Goal: Task Accomplishment & Management: Use online tool/utility

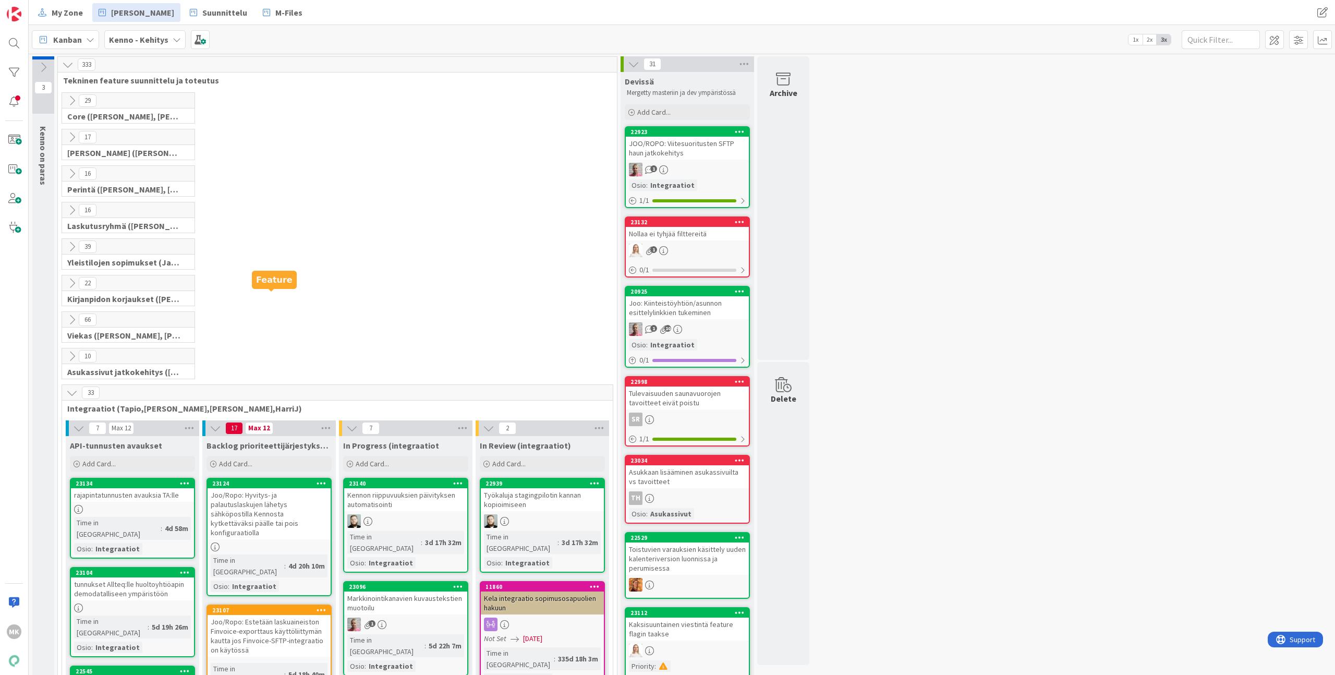
scroll to position [293, 0]
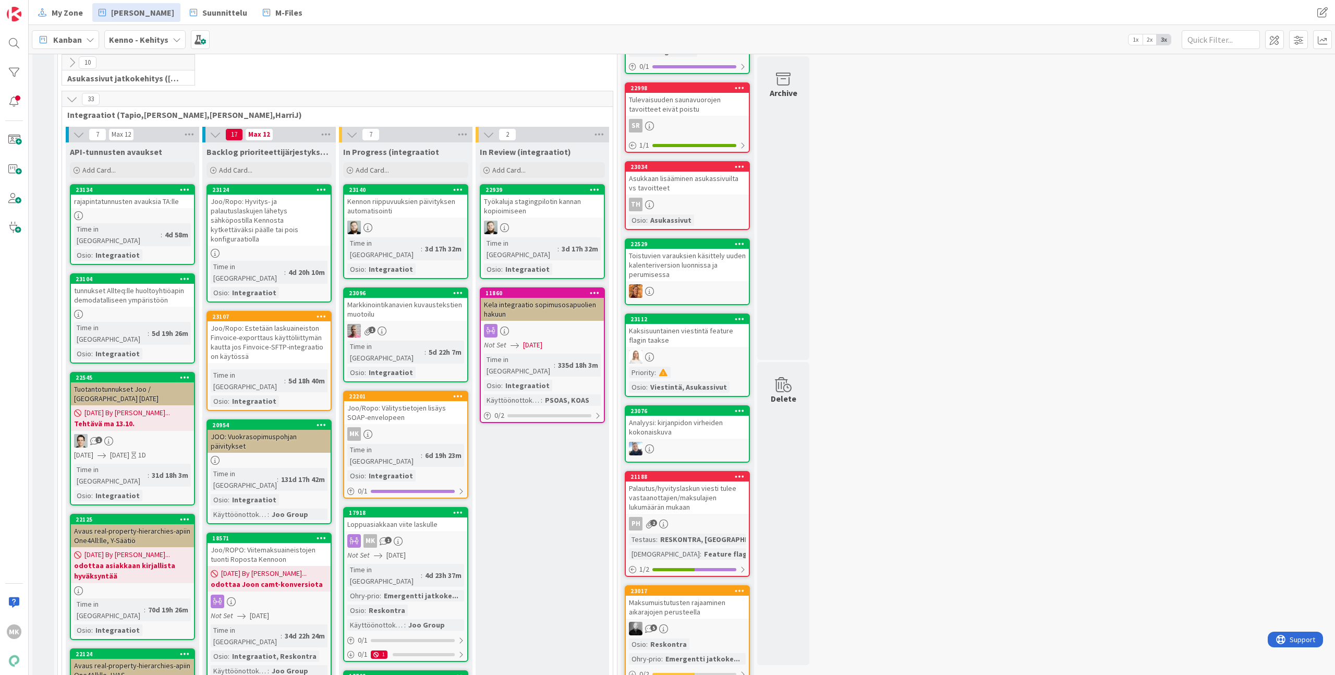
click at [391, 401] on div "Joo/Ropo: Välitystietojen lisäys SOAP-envelopeen" at bounding box center [405, 412] width 123 height 23
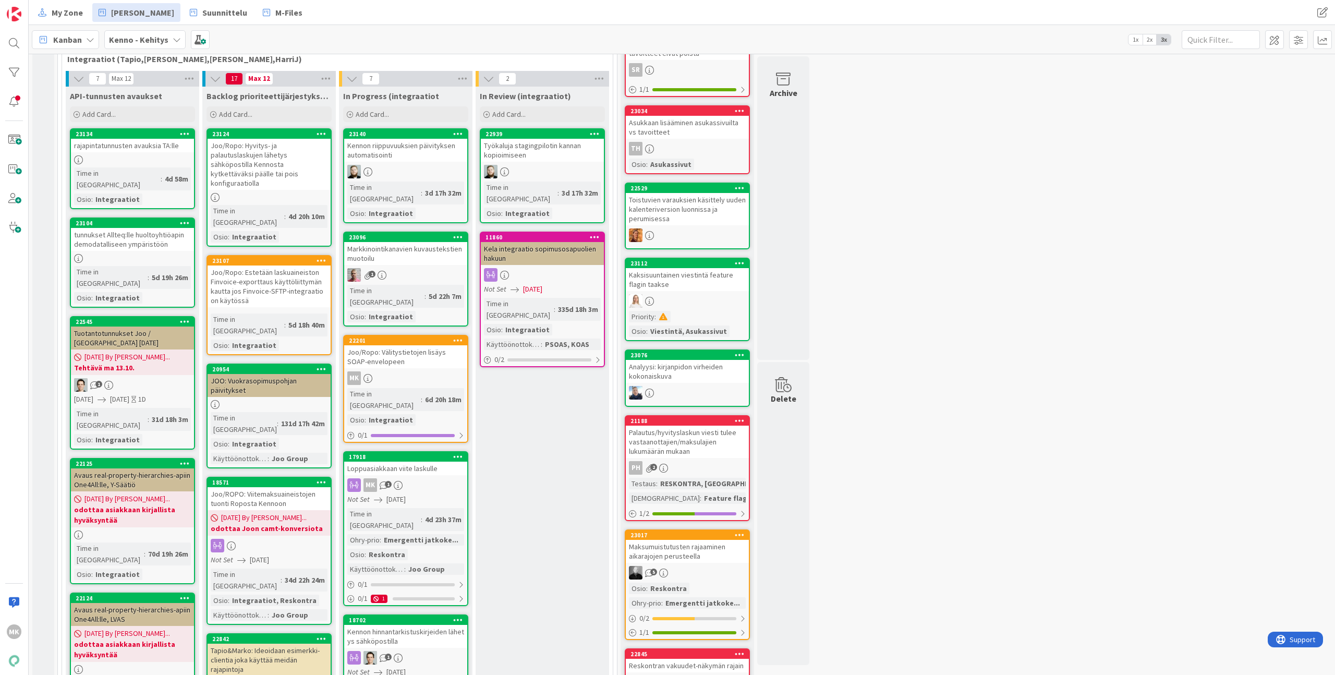
scroll to position [346, 0]
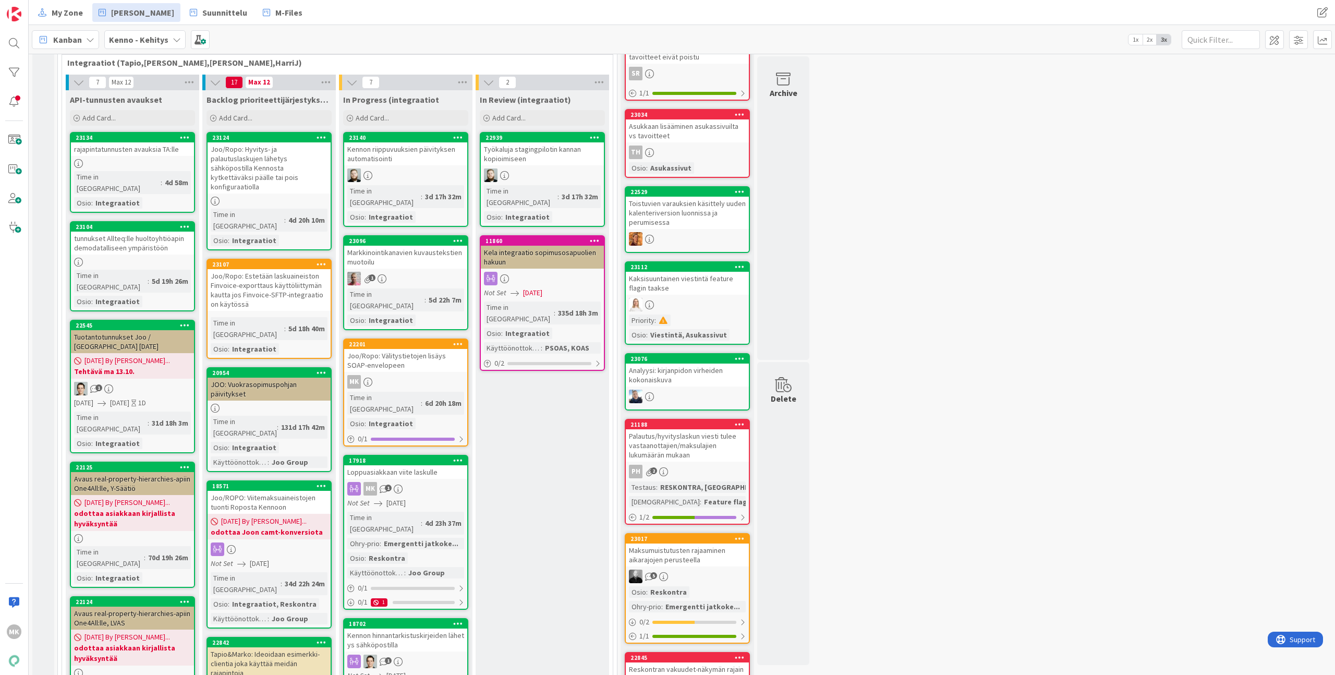
click at [304, 167] on div "Joo/Ropo: Hyvitys- ja palautuslaskujen lähetys sähköpostilla Kennosta kytkettäv…" at bounding box center [268, 167] width 123 height 51
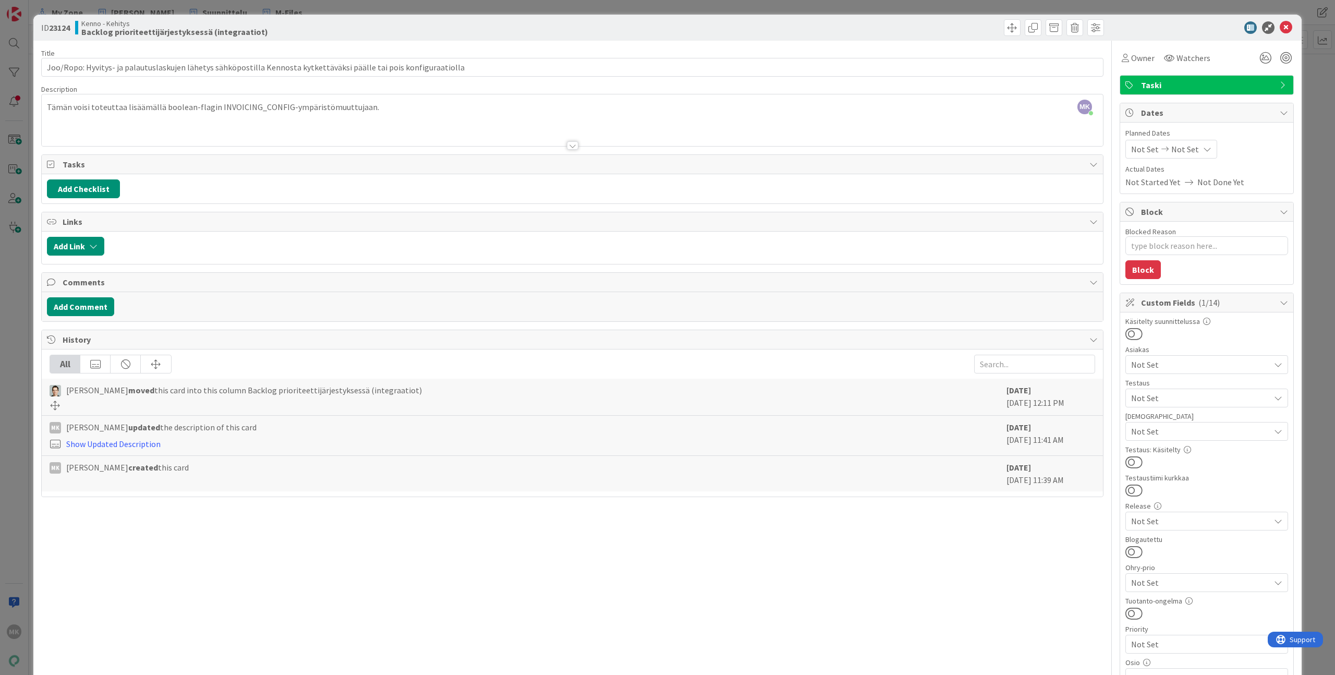
click at [343, 8] on div "ID 23124 Kenno - Kehitys Backlog prioriteettijärjestyksessä (integraatiot) Titl…" at bounding box center [667, 337] width 1335 height 675
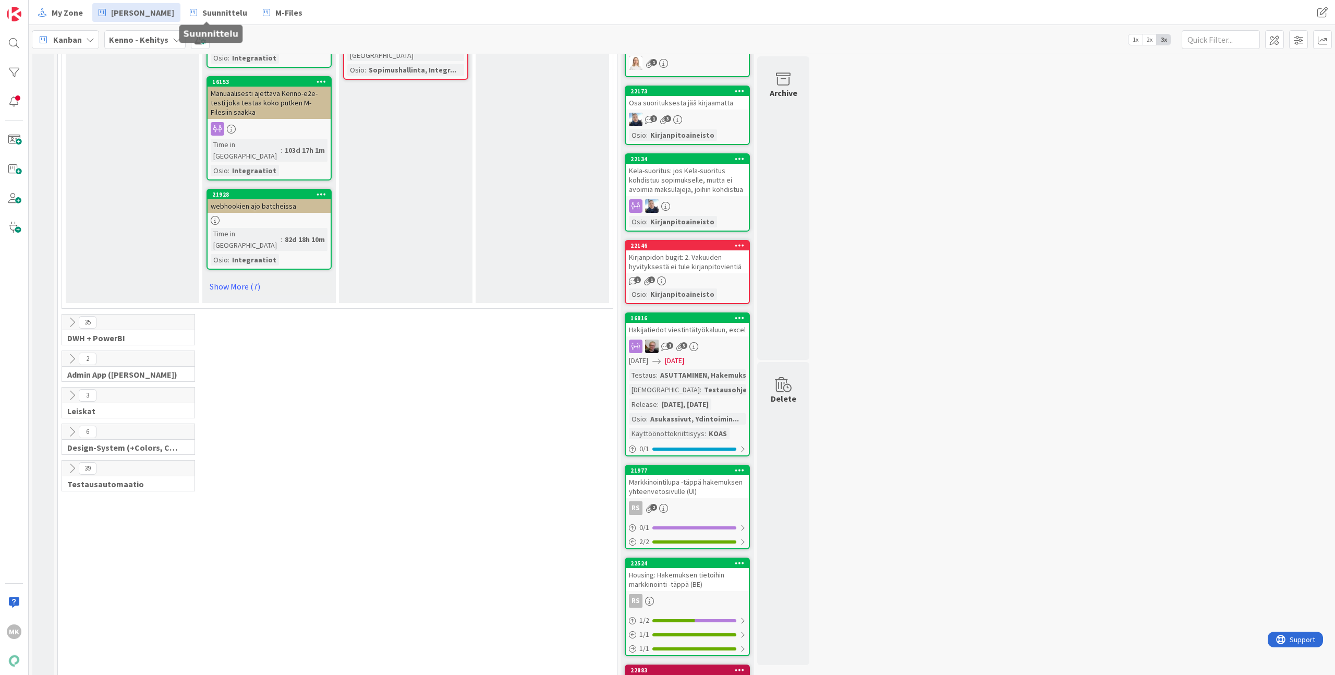
scroll to position [1252, 0]
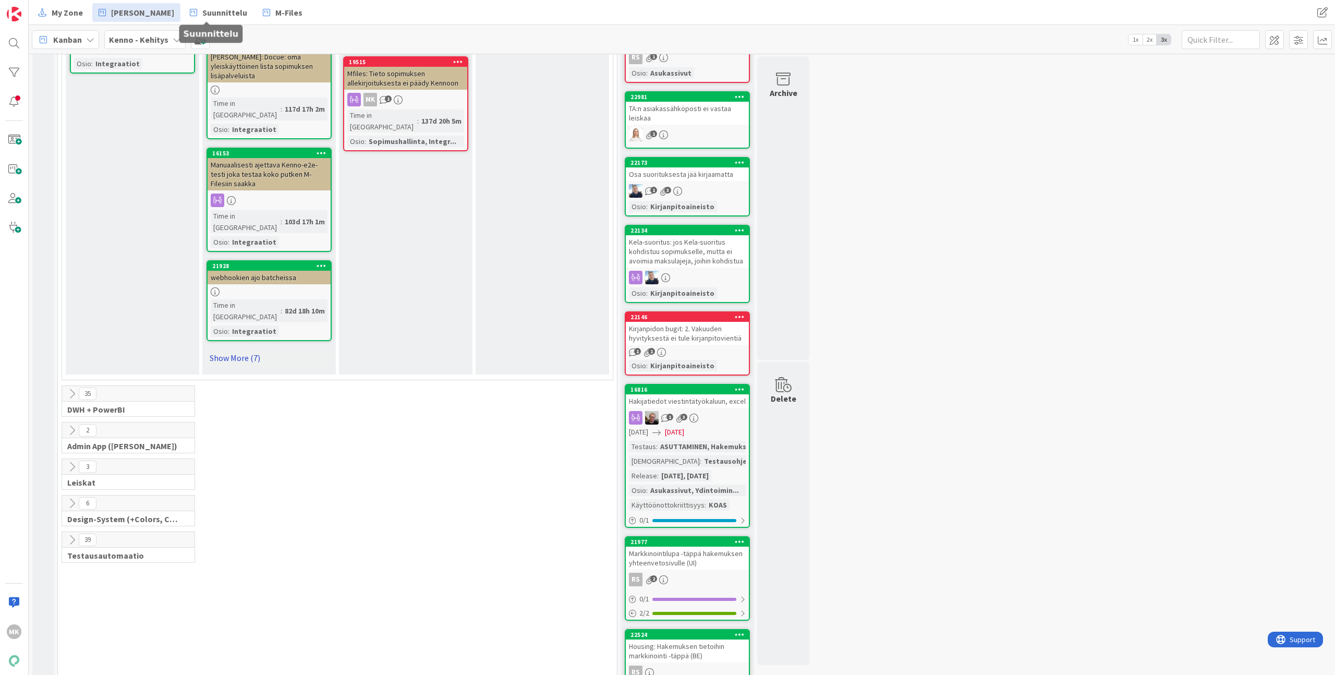
click at [256, 349] on link "Show More (7)" at bounding box center [268, 357] width 125 height 17
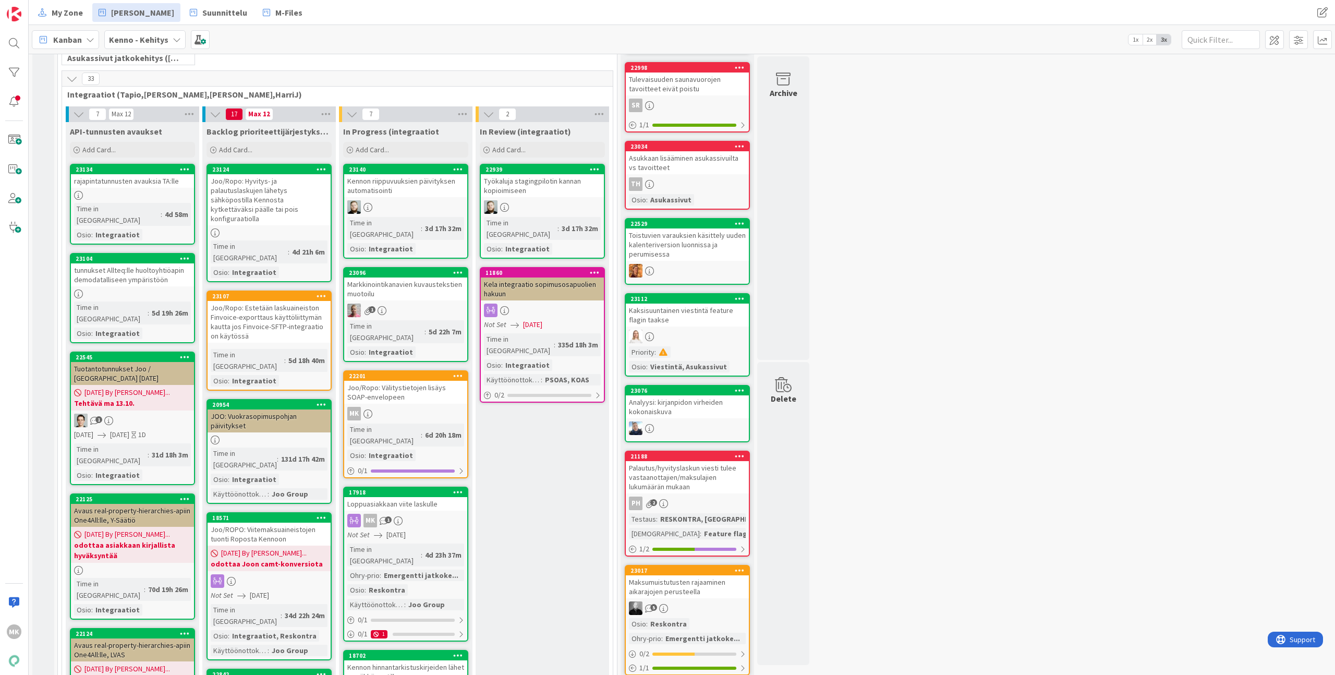
scroll to position [669, 0]
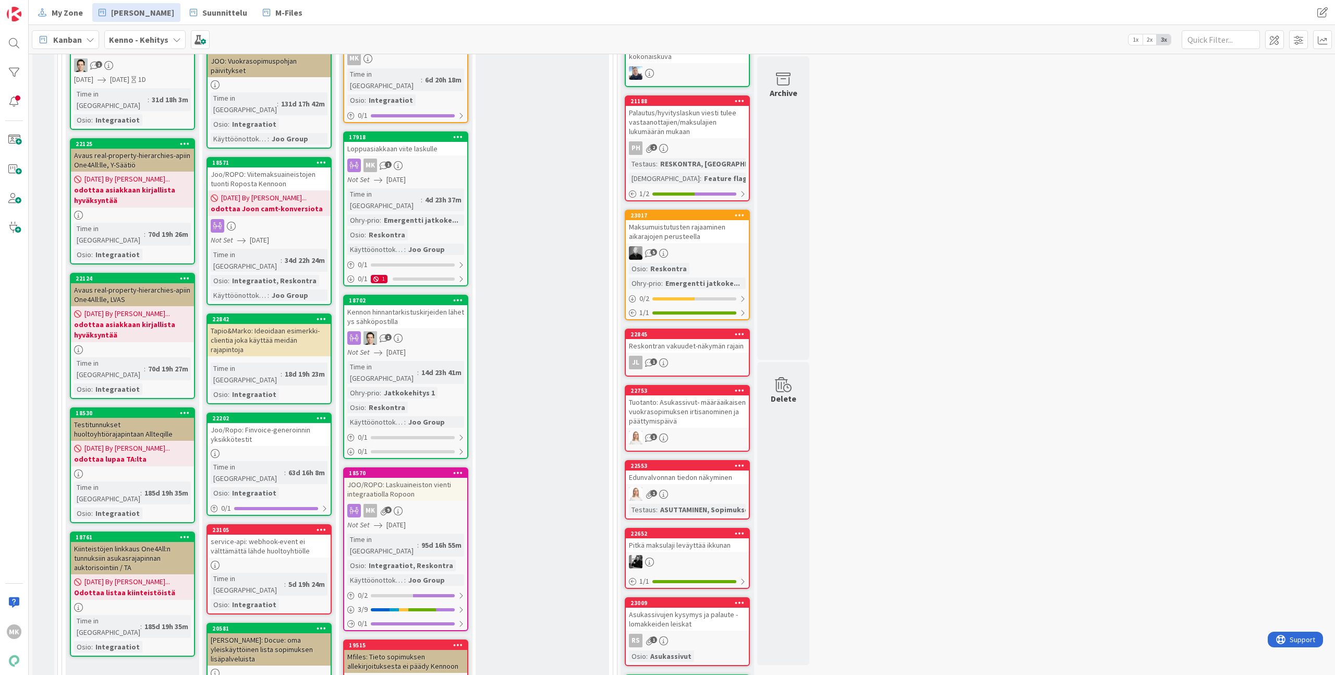
click at [509, 36] on div "Kanban Kenno - Kehitys 1x 2x 3x" at bounding box center [682, 39] width 1306 height 29
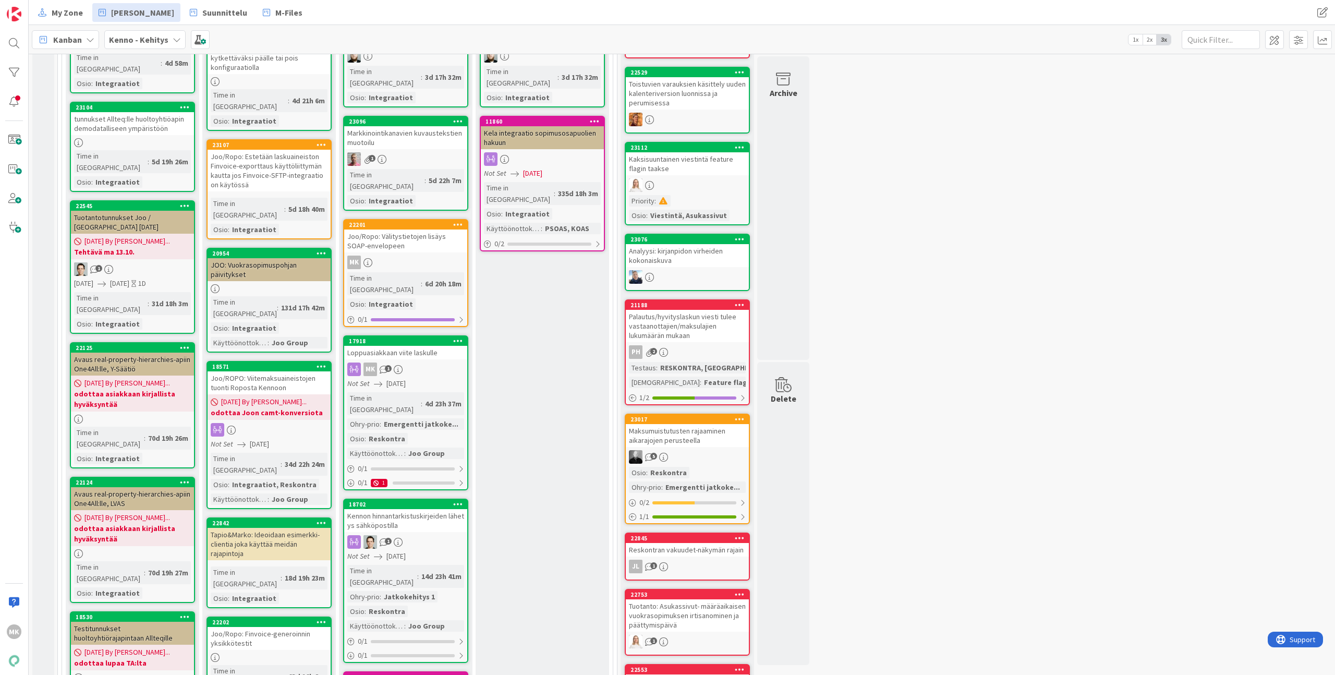
scroll to position [322, 0]
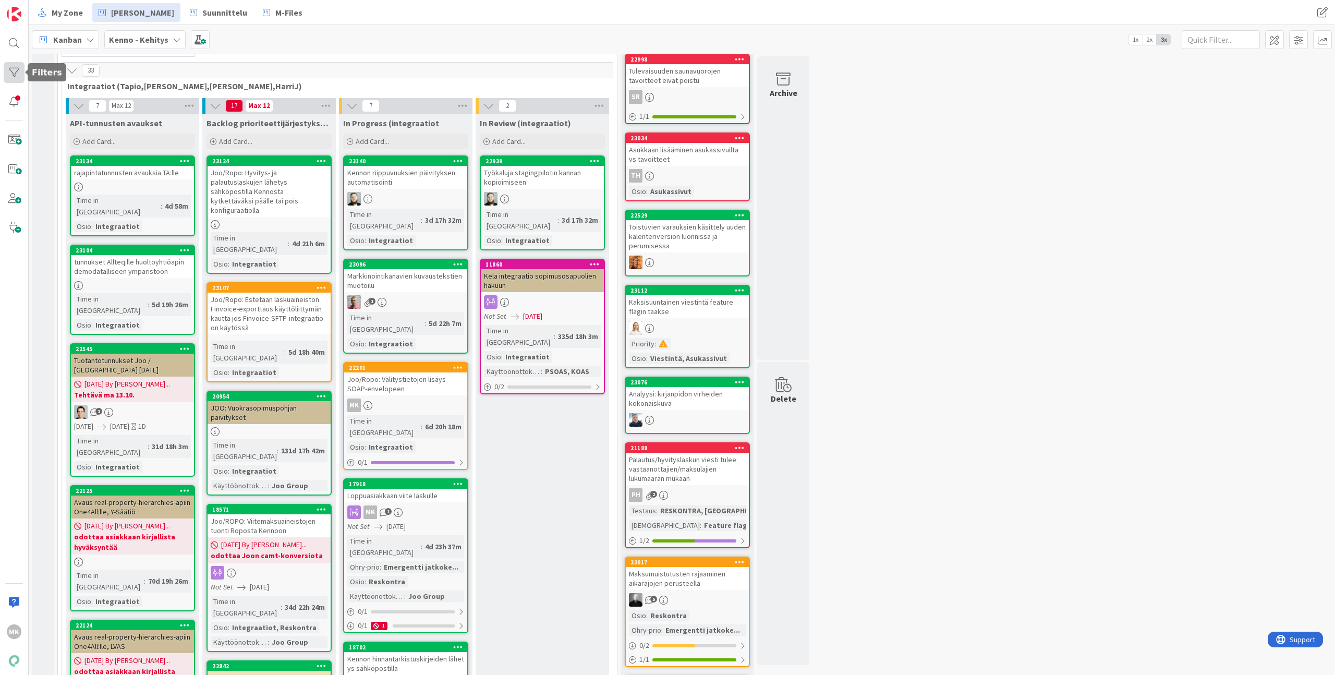
click at [13, 67] on div at bounding box center [14, 72] width 21 height 21
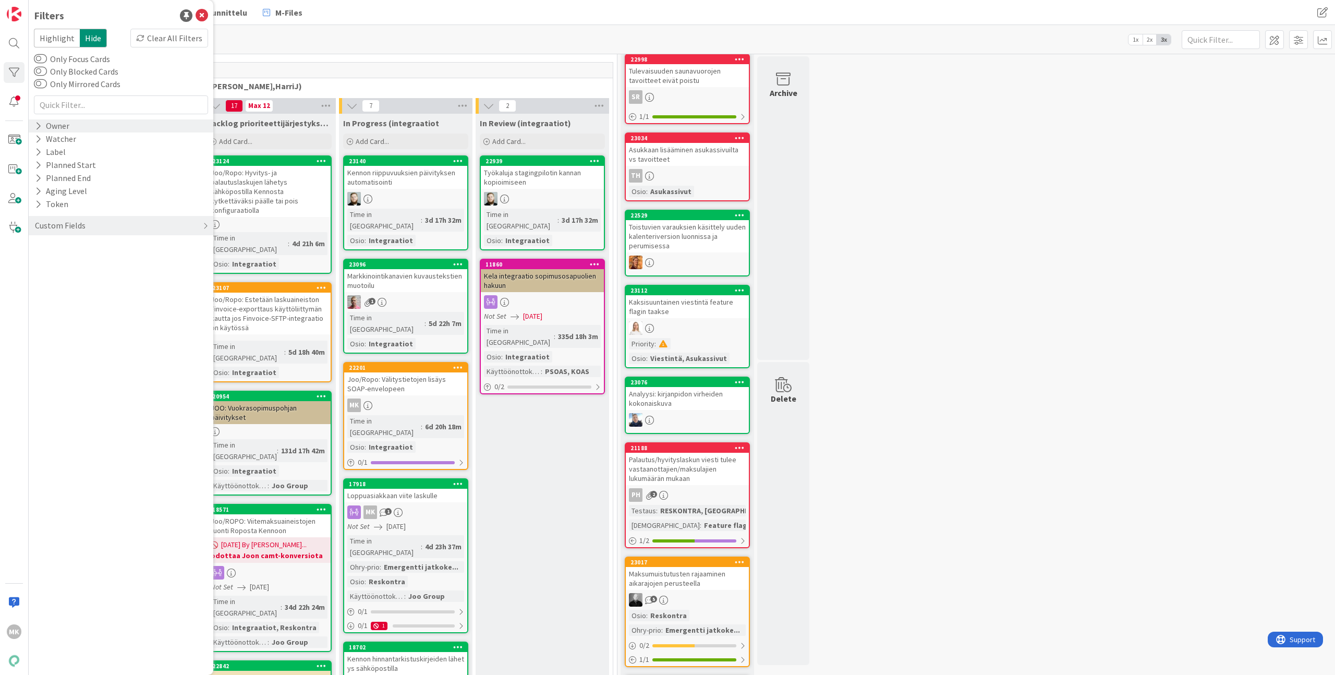
click at [71, 124] on div "Owner" at bounding box center [121, 125] width 185 height 13
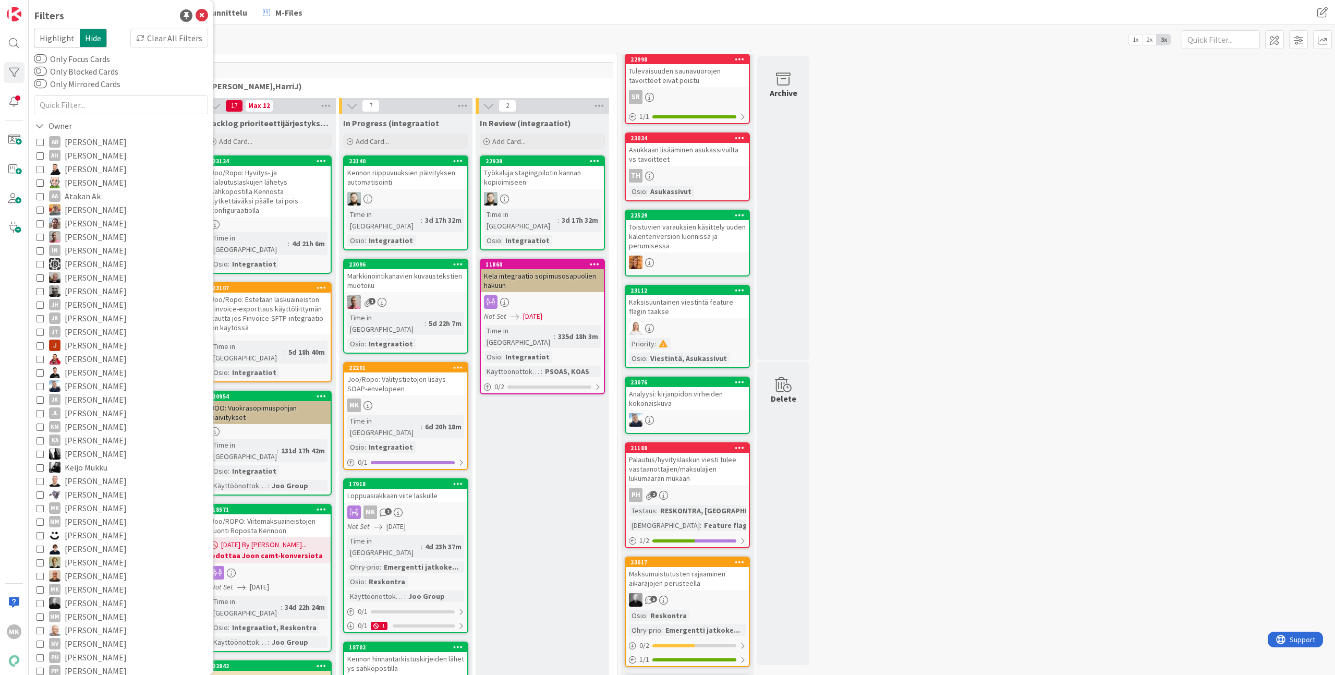
click at [97, 234] on span "Harri Jauri" at bounding box center [96, 237] width 62 height 14
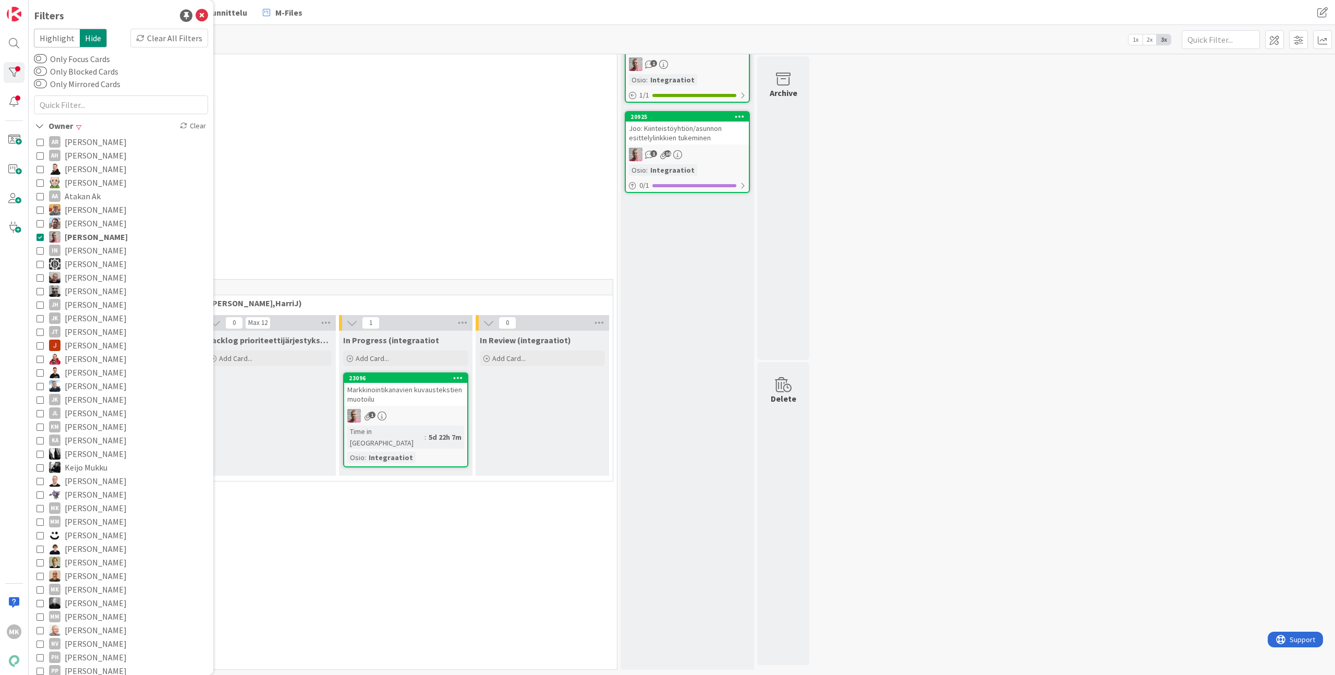
scroll to position [101, 0]
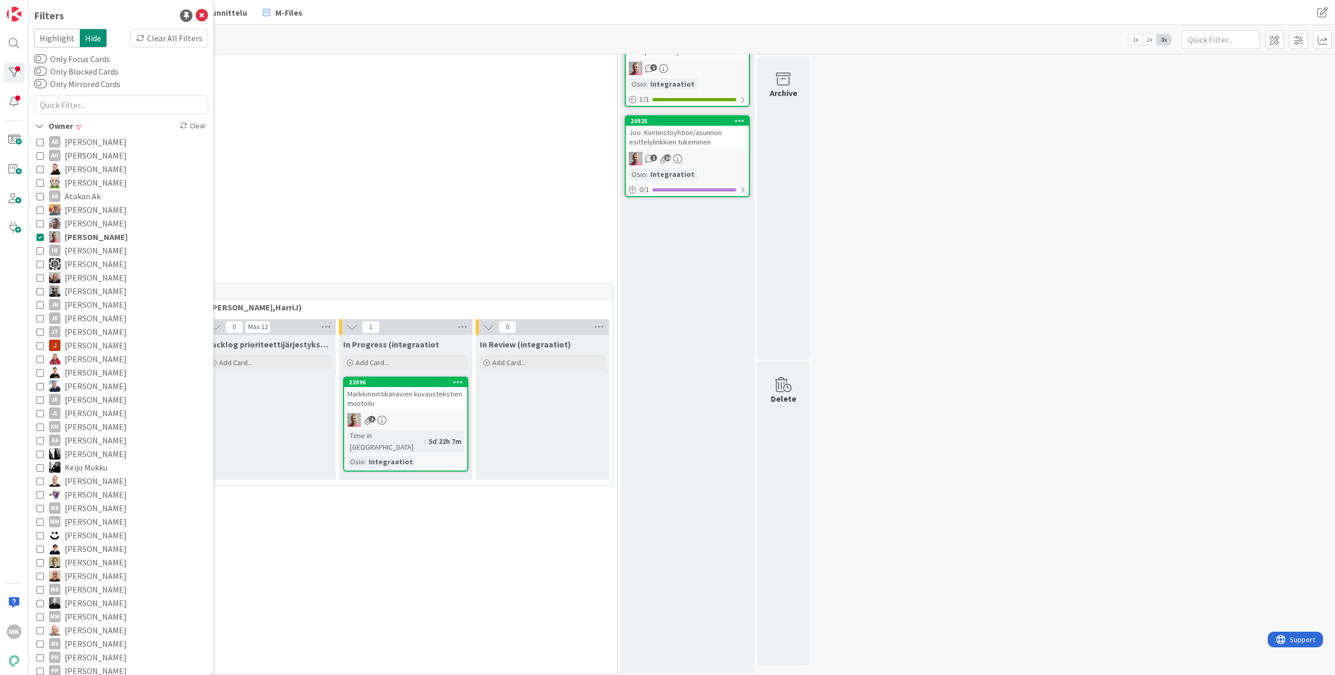
click at [379, 81] on div "0 Perintä (Jaakko, PetriH, MikkoV, Pasi)" at bounding box center [337, 82] width 555 height 36
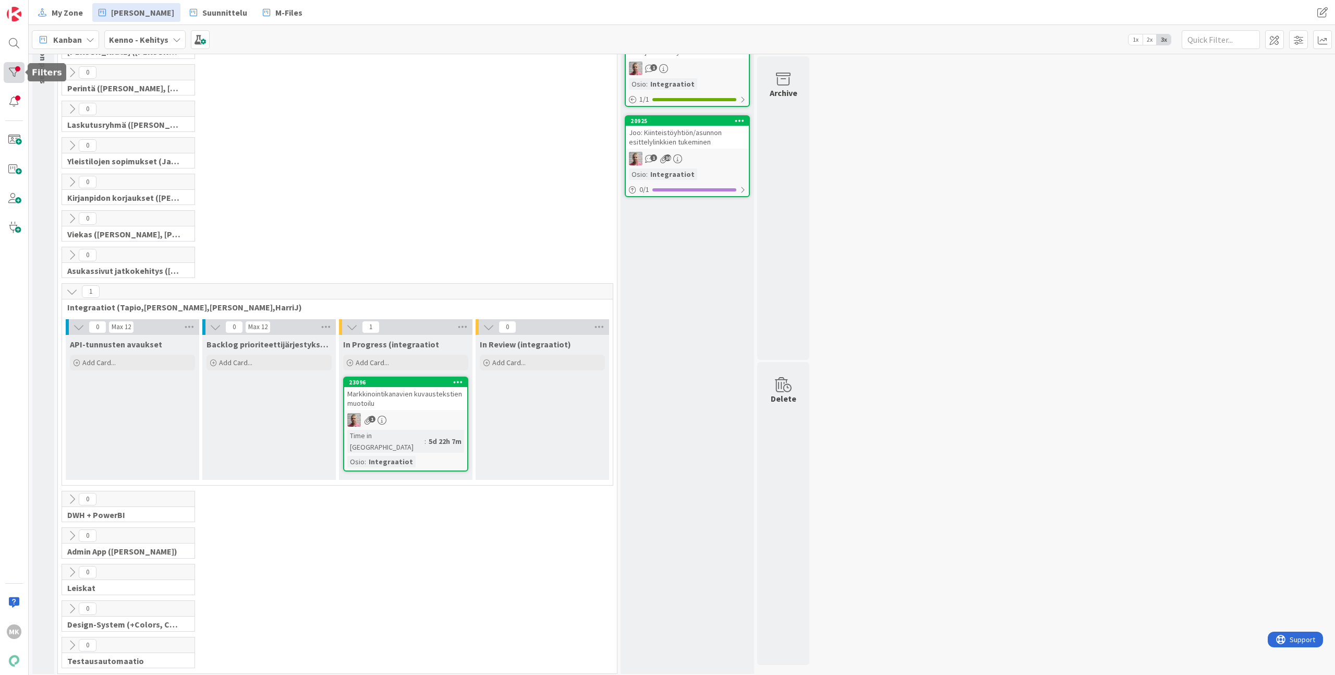
click at [8, 65] on div at bounding box center [14, 72] width 21 height 21
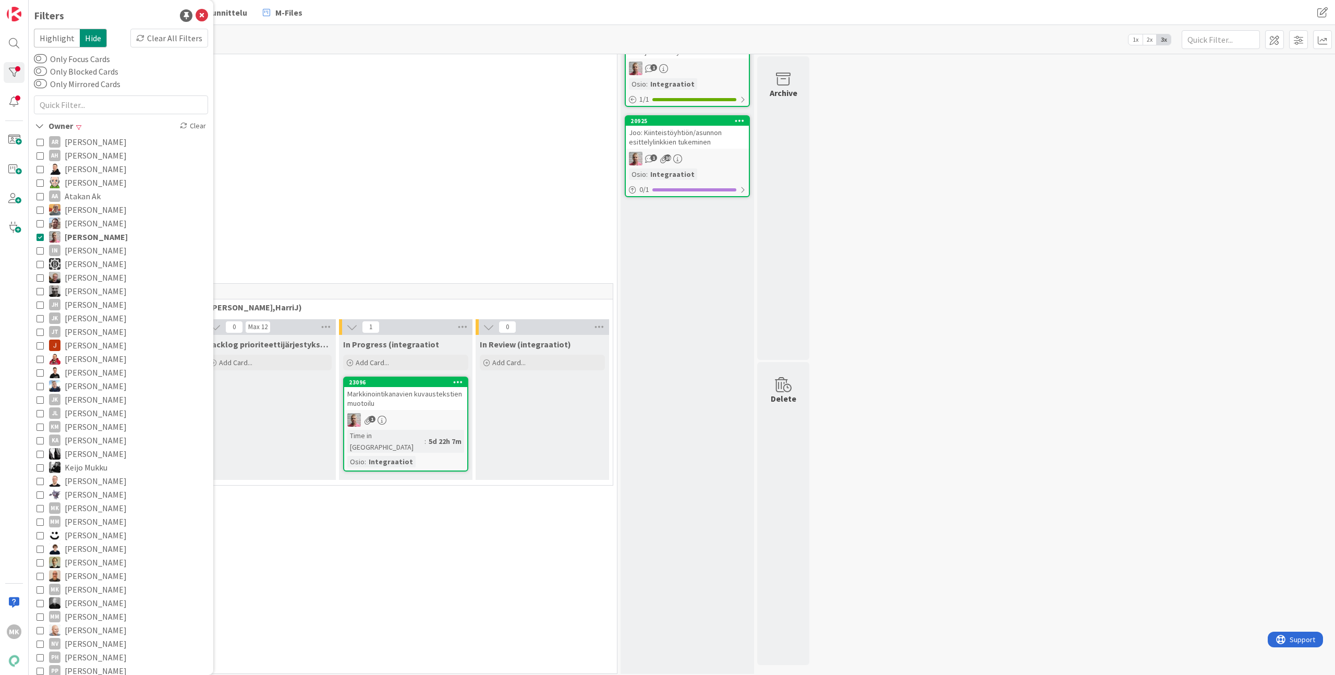
click at [78, 233] on span "Harri Jauri" at bounding box center [96, 237] width 63 height 14
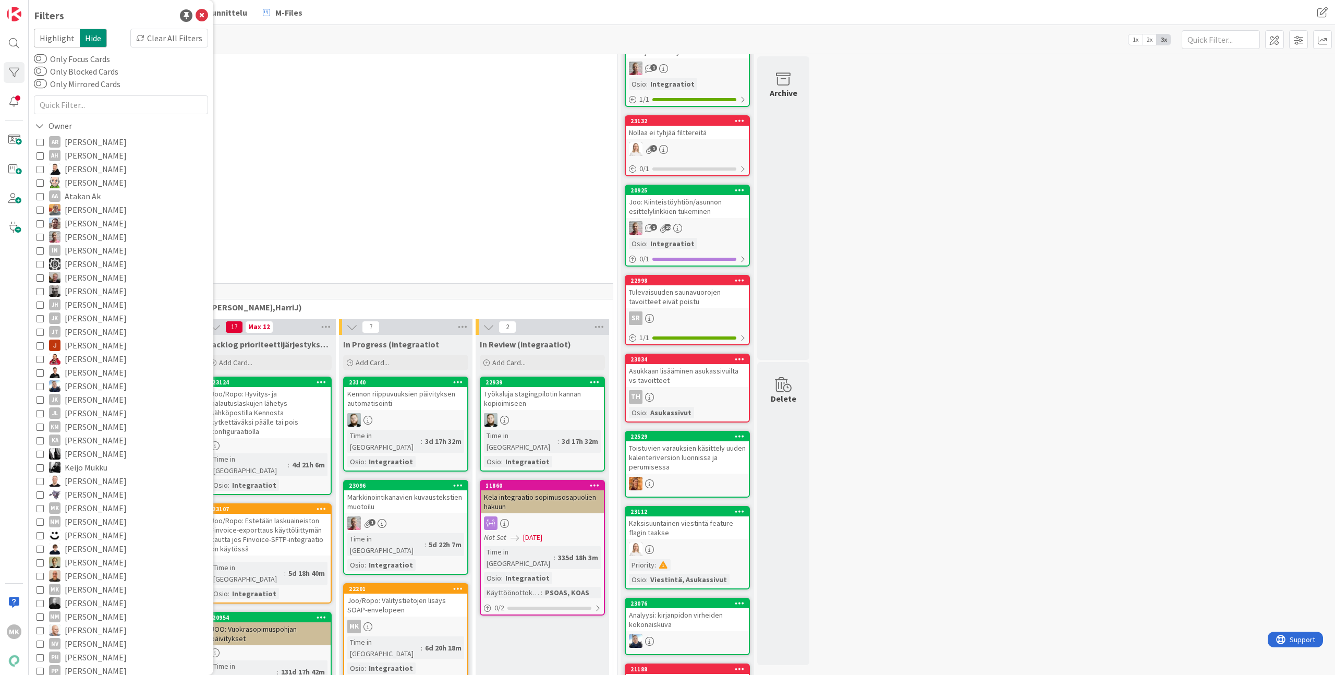
scroll to position [322, 0]
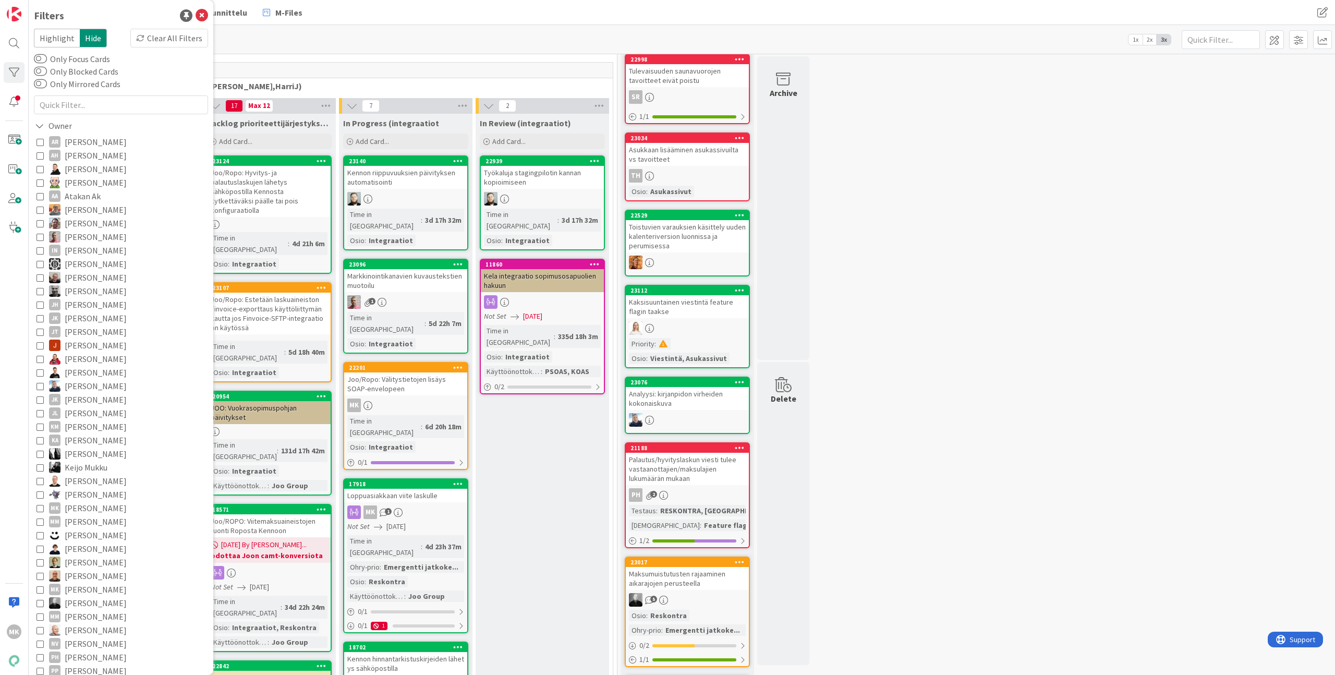
click at [92, 506] on span "Marko Kankaanniemi" at bounding box center [96, 508] width 62 height 14
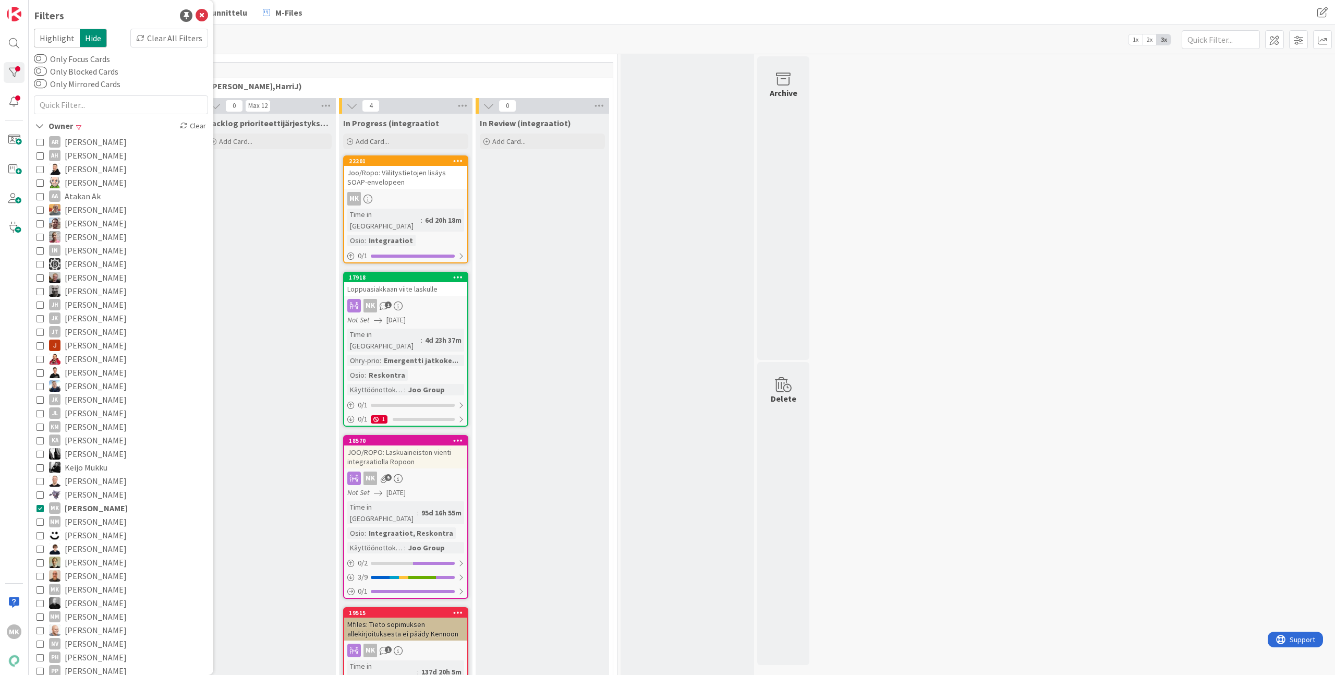
click at [374, 52] on div "Kanban Kenno - Kehitys 1x 2x 3x" at bounding box center [682, 39] width 1306 height 29
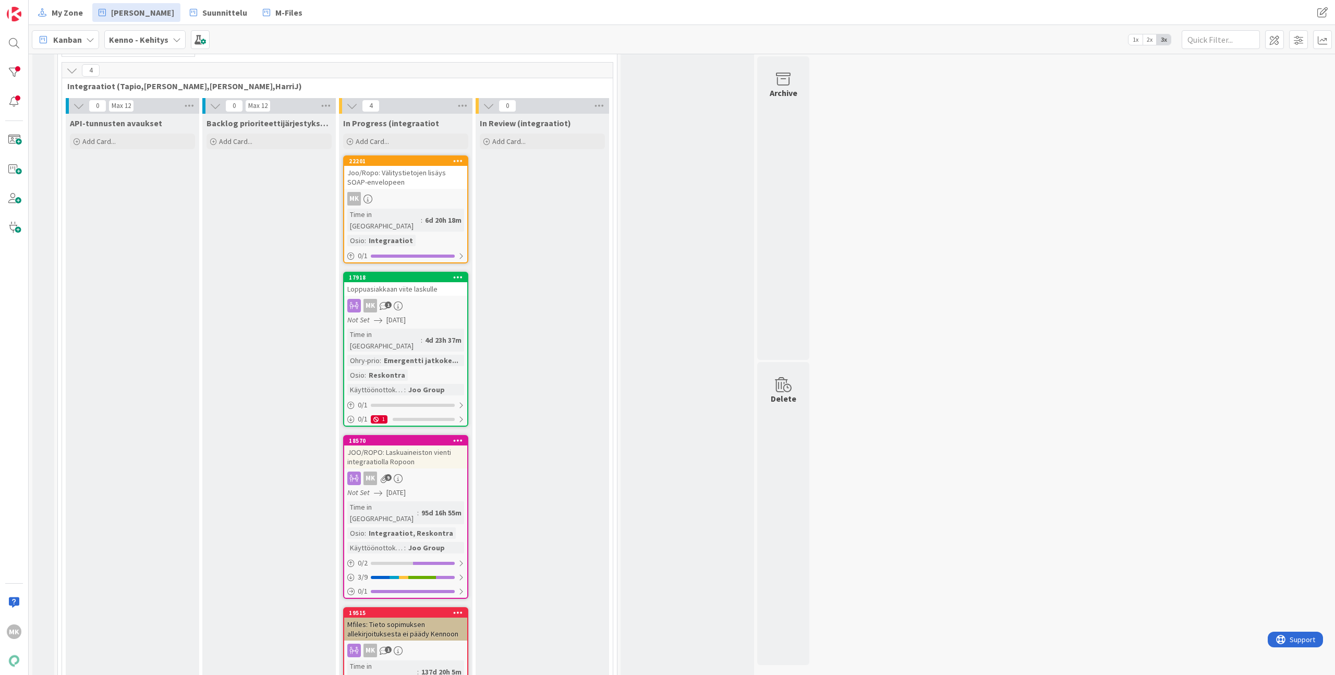
click at [383, 67] on div "4" at bounding box center [337, 71] width 550 height 16
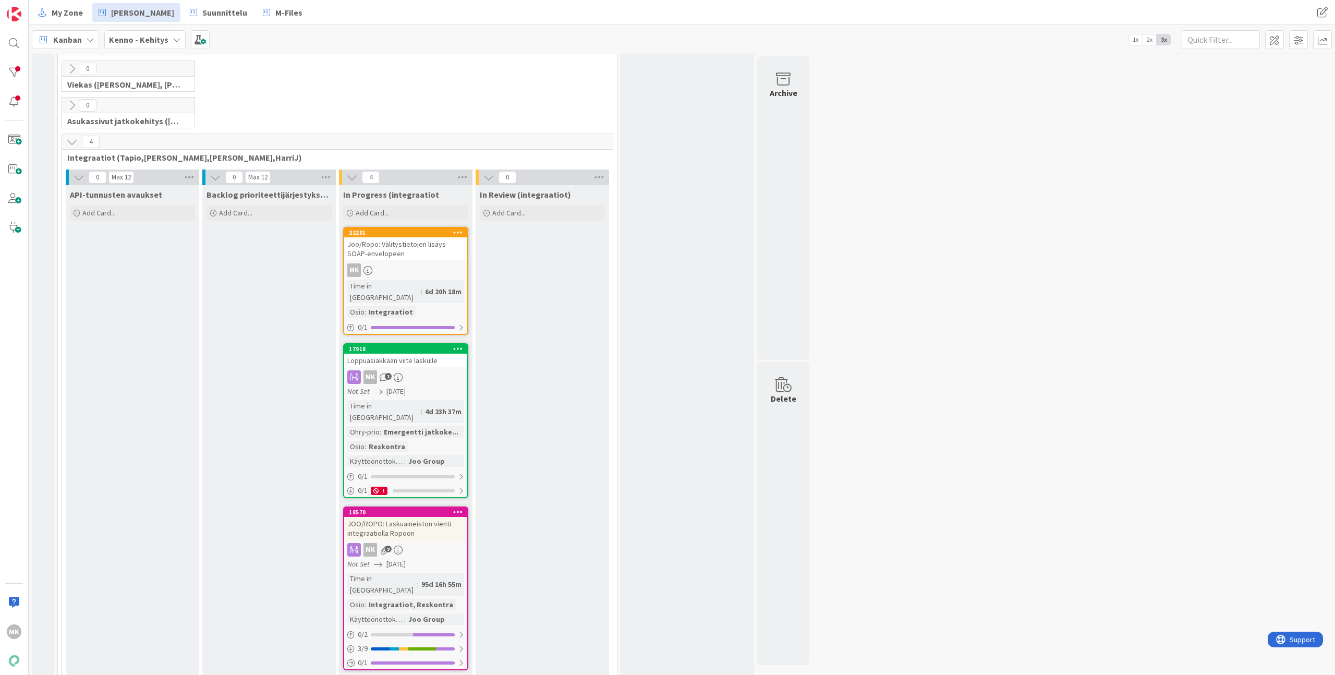
scroll to position [264, 0]
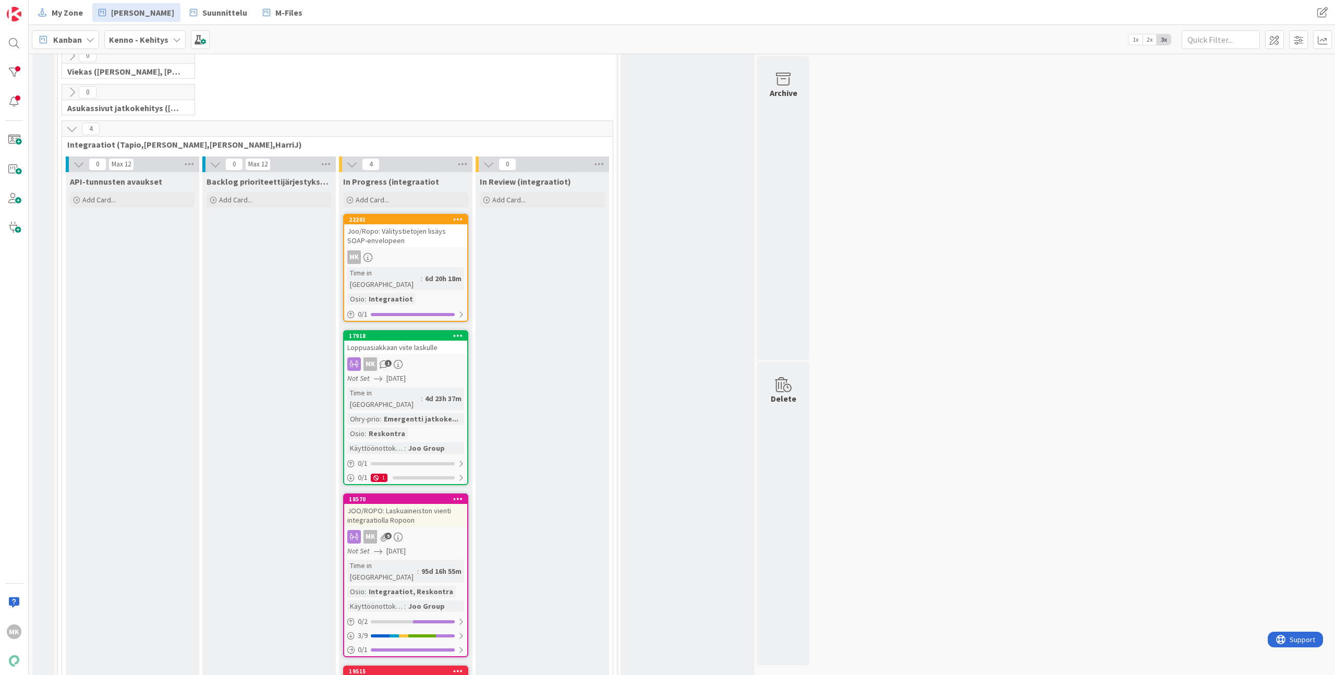
click at [381, 140] on span "Integraatiot (Tapio,Santeri,Marko,HarriJ)" at bounding box center [333, 144] width 532 height 10
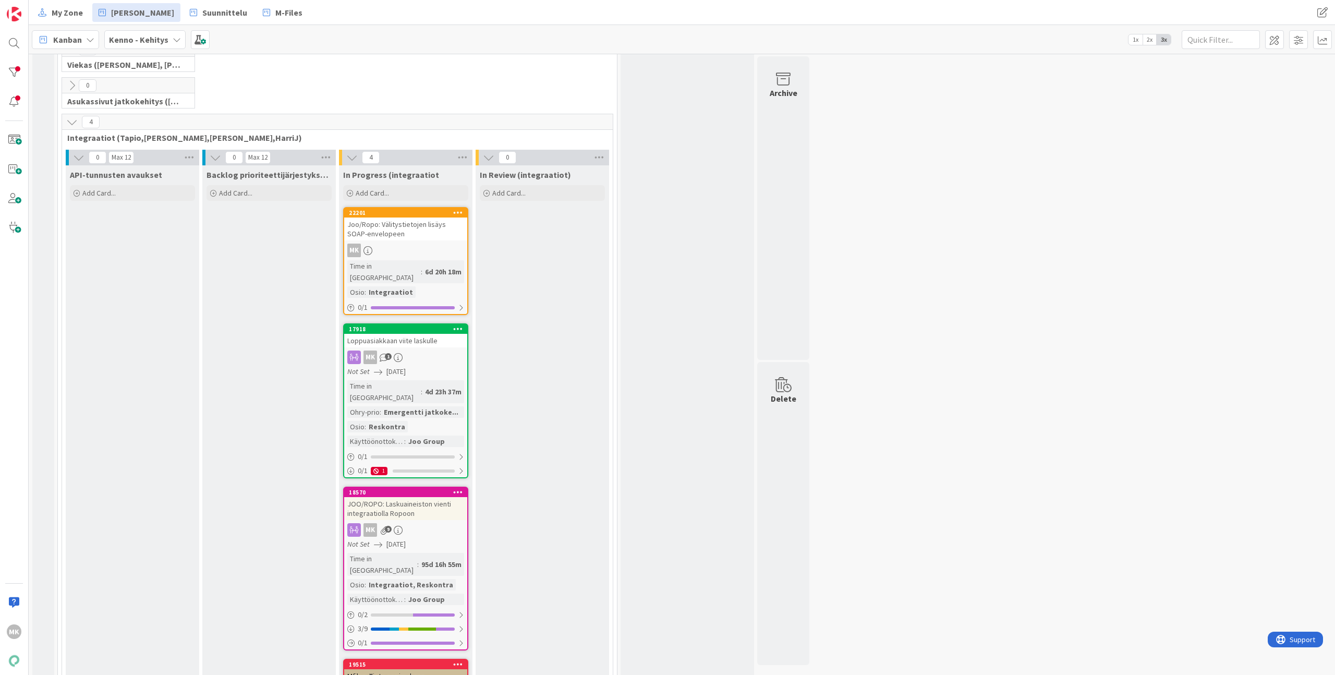
click at [382, 136] on span "Integraatiot (Tapio,Santeri,Marko,HarriJ)" at bounding box center [333, 137] width 532 height 10
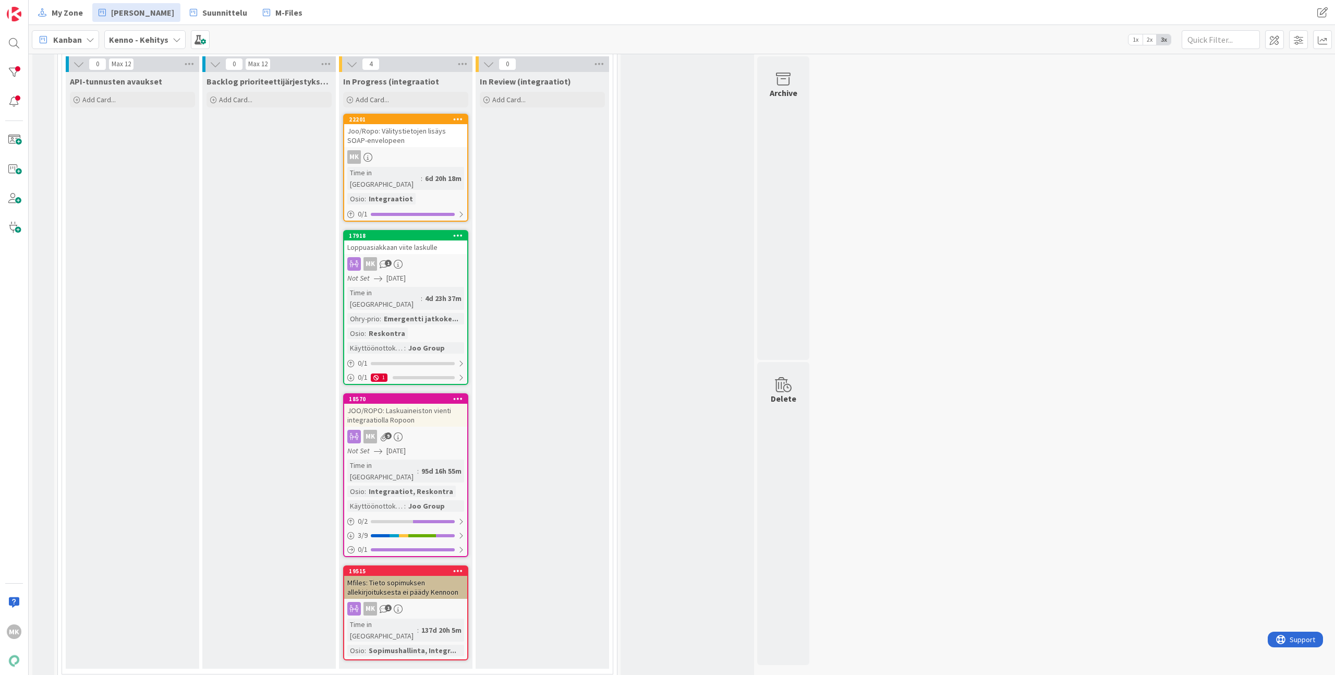
scroll to position [357, 0]
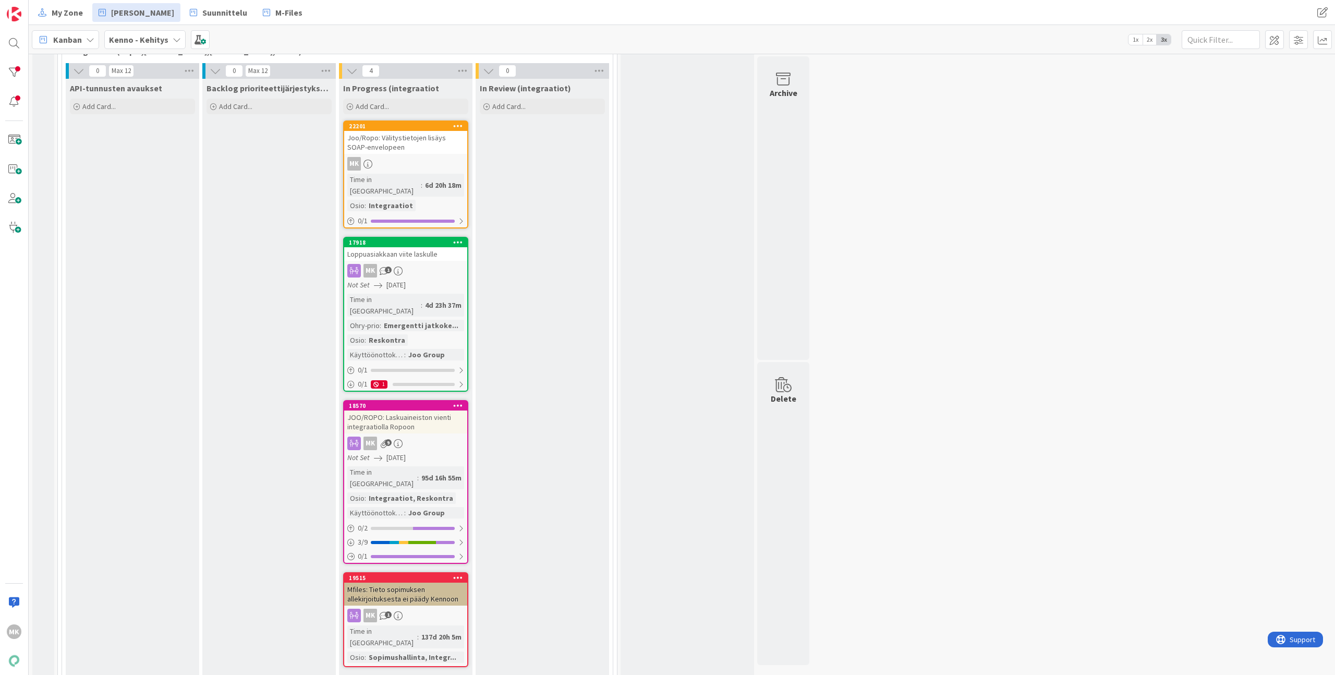
click at [313, 54] on span "Integraatiot (Tapio,Santeri,Marko,HarriJ)" at bounding box center [333, 51] width 532 height 10
click at [6, 69] on div at bounding box center [14, 72] width 21 height 21
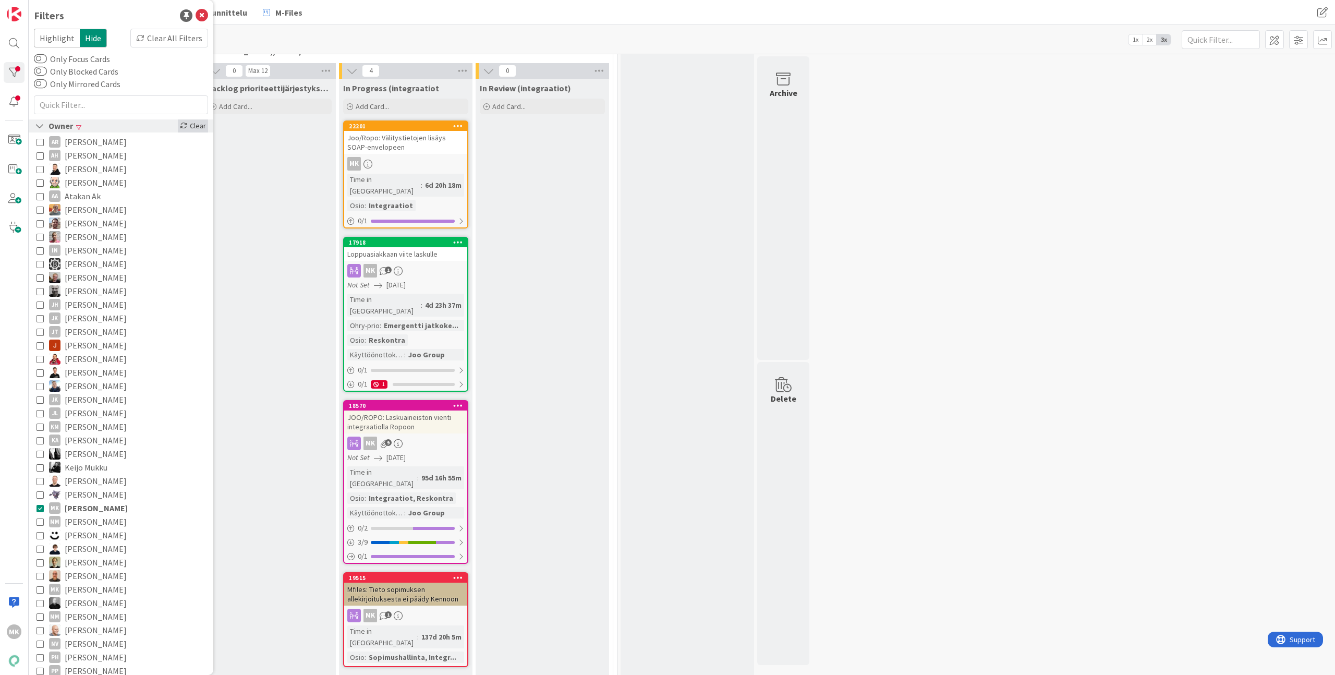
click at [188, 124] on div "Clear" at bounding box center [193, 125] width 30 height 13
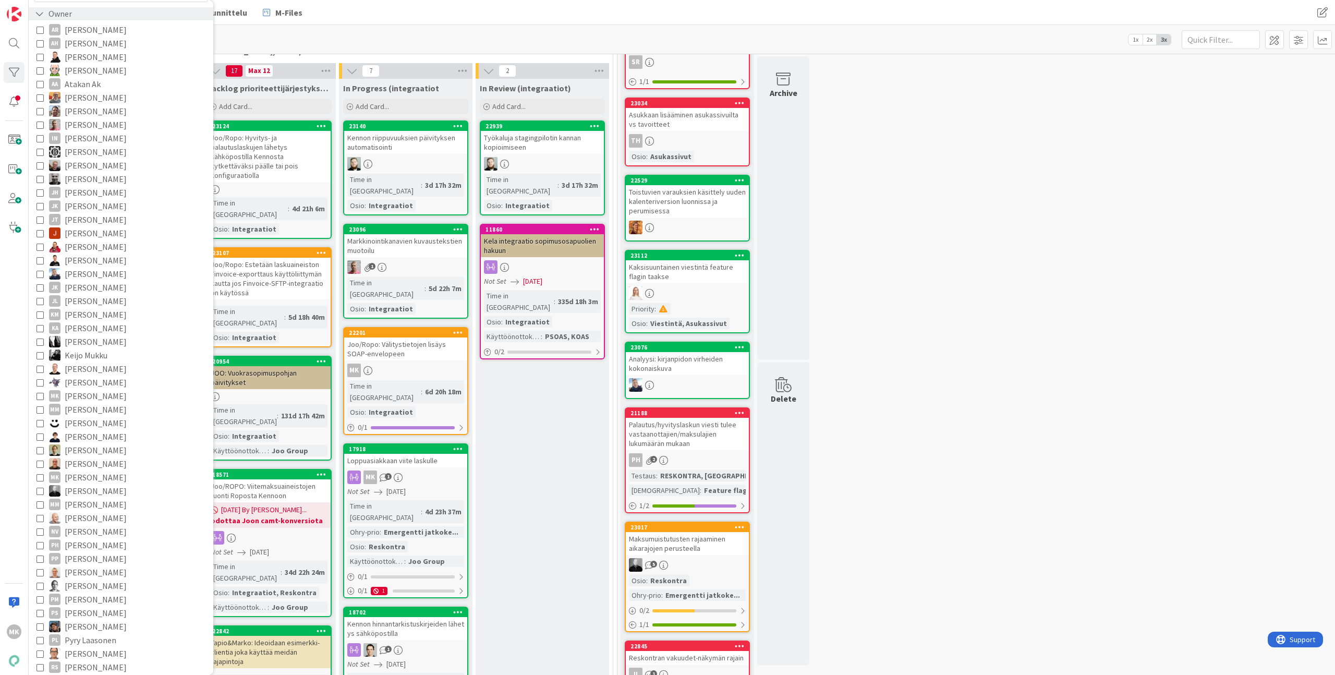
scroll to position [255, 0]
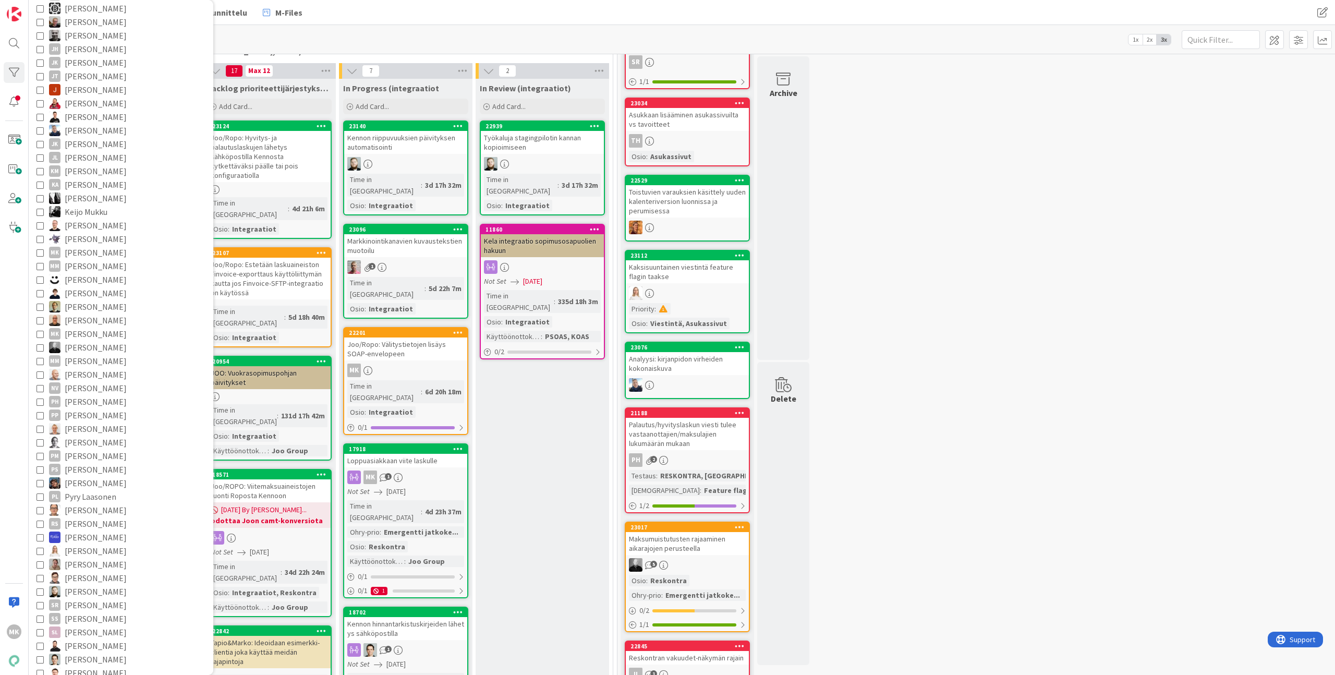
click at [78, 593] on span "Santeri Hiltunen" at bounding box center [96, 591] width 62 height 14
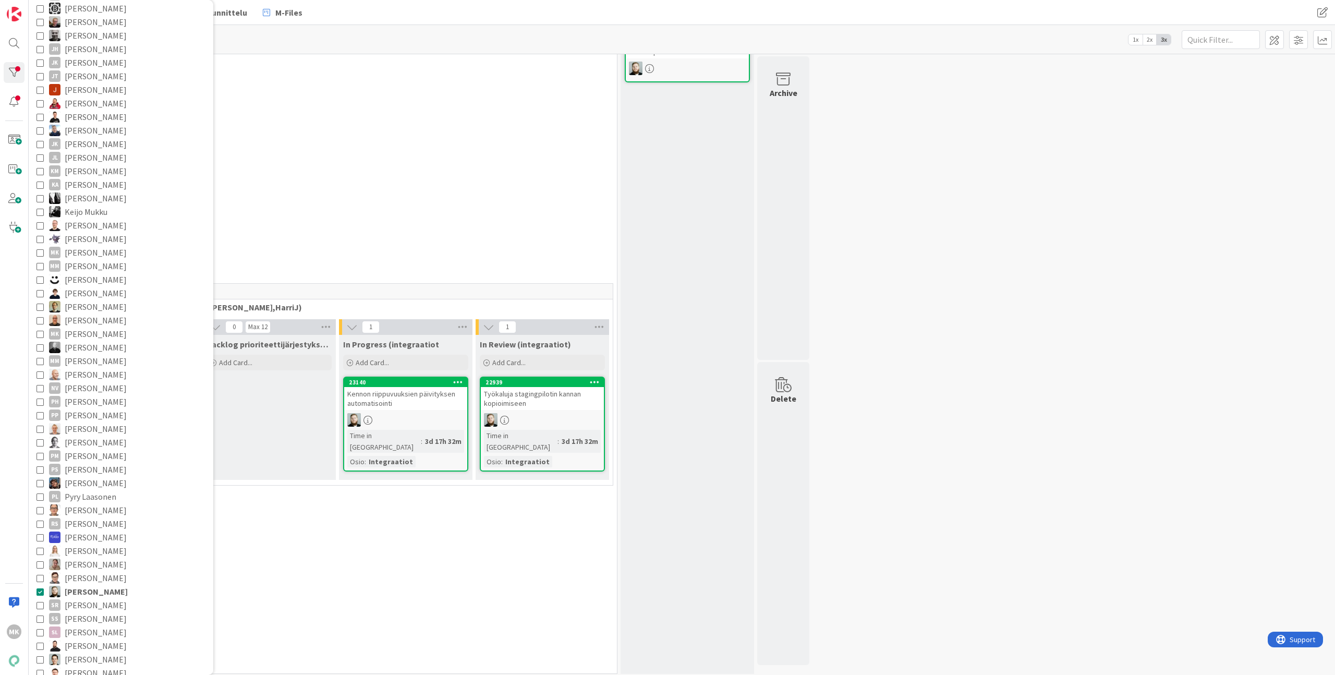
click at [21, 516] on div "MK" at bounding box center [14, 337] width 29 height 675
click at [320, 142] on div "0 Yleistilojen sopimukset (Jaakko, VilleP, TommiL, Simo)" at bounding box center [337, 155] width 555 height 36
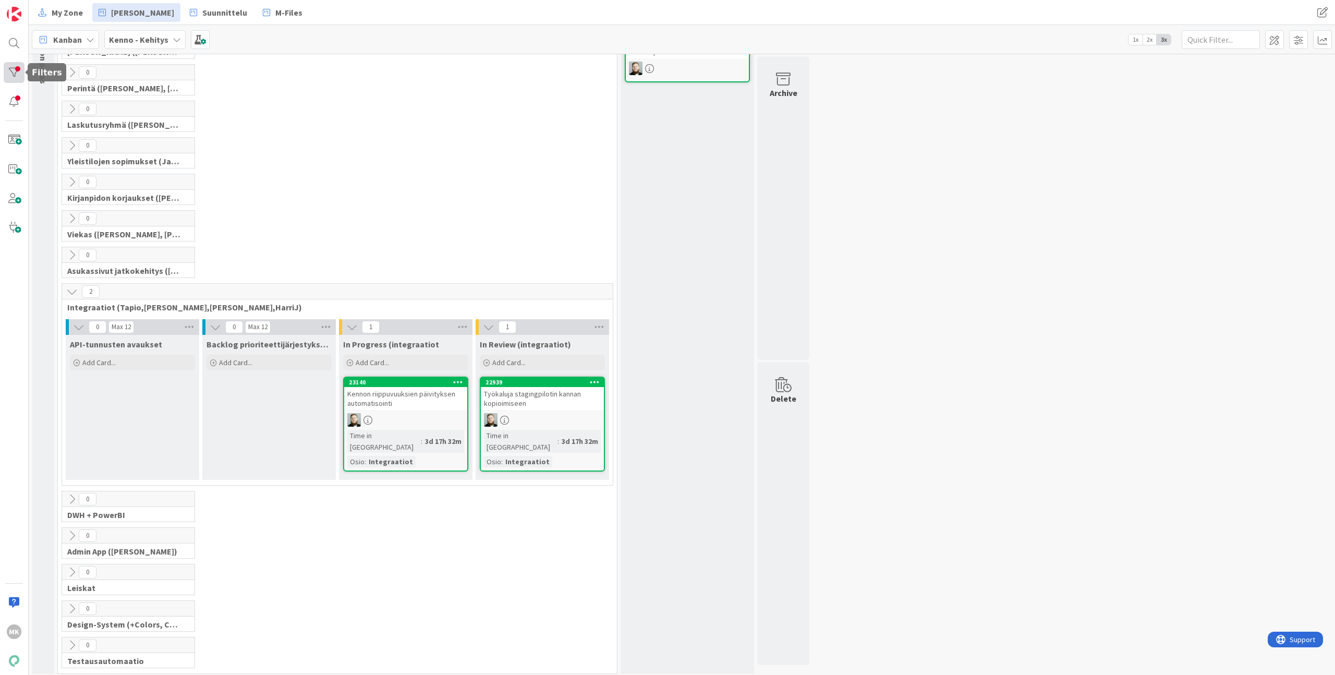
click at [17, 74] on div at bounding box center [14, 72] width 21 height 21
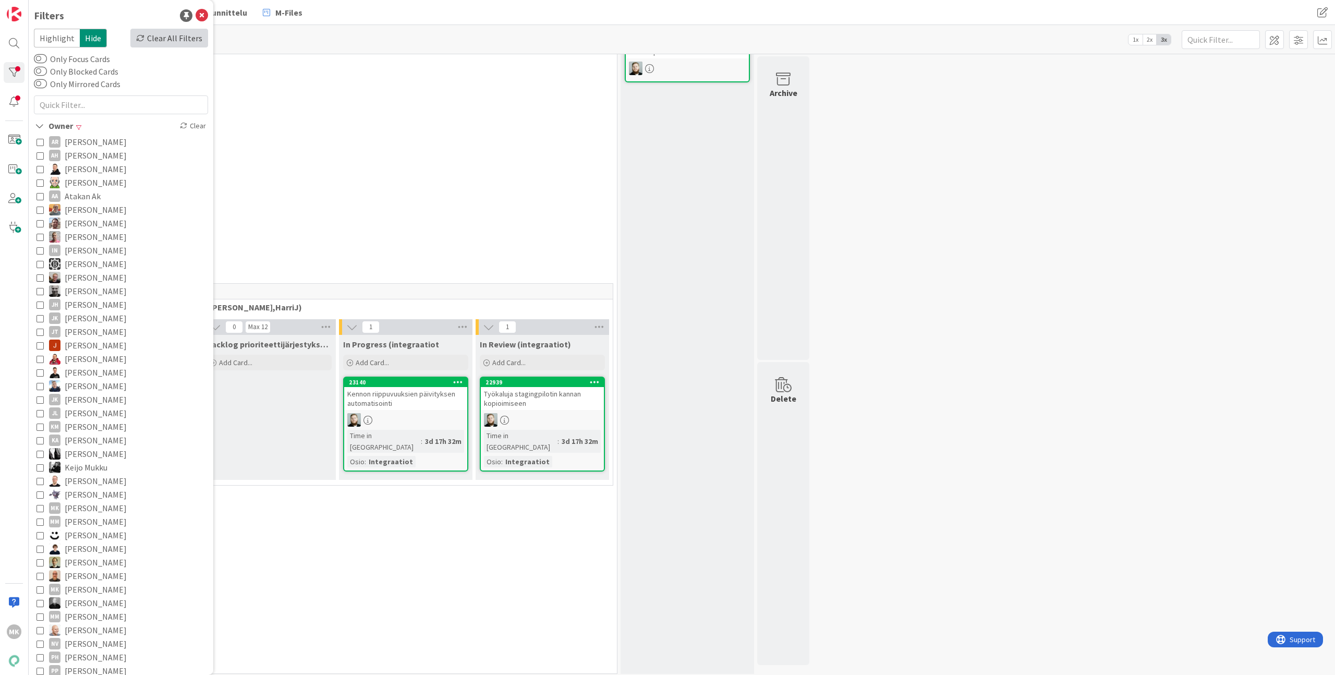
click at [183, 42] on div "Clear All Filters" at bounding box center [169, 38] width 78 height 19
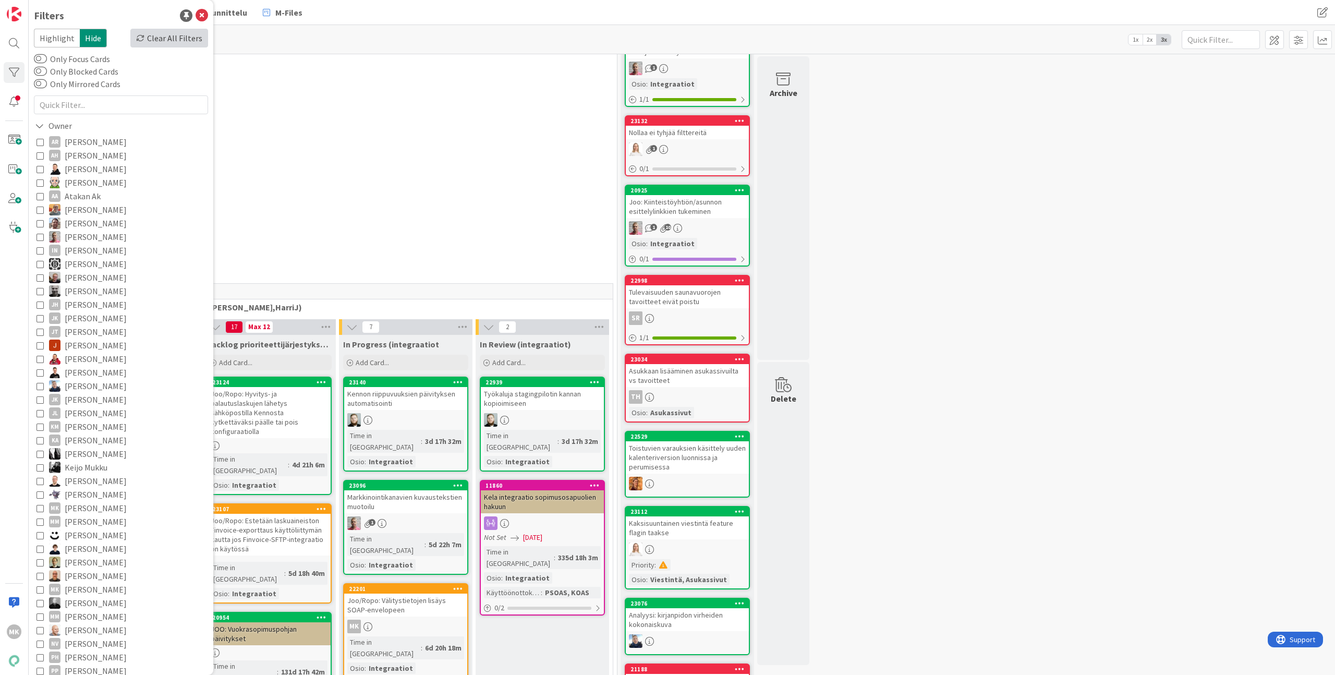
scroll to position [357, 0]
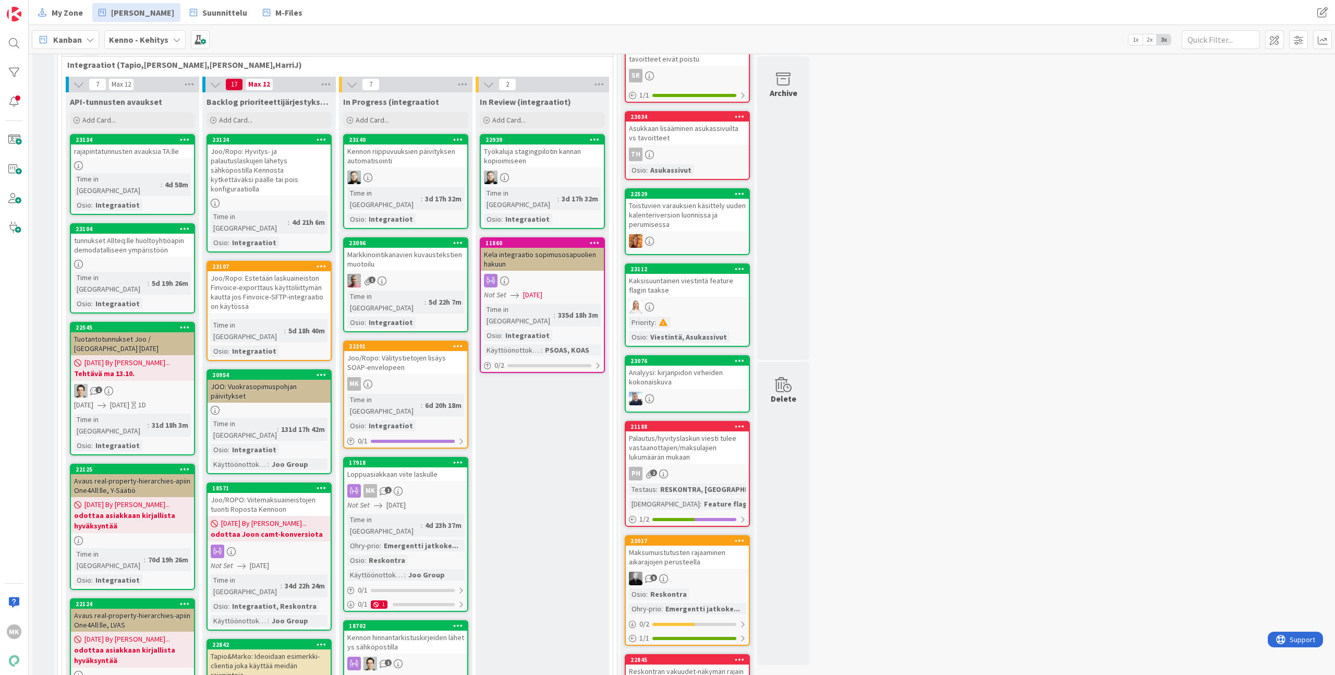
scroll to position [350, 0]
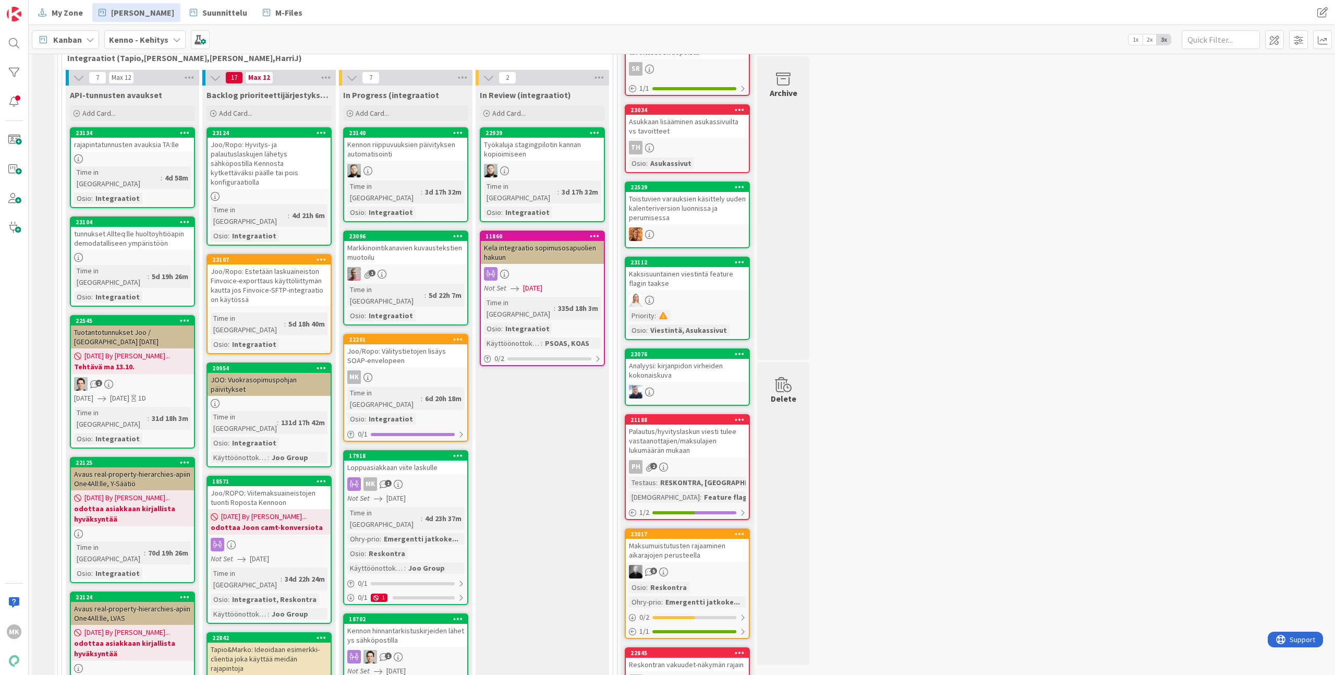
click at [430, 460] on div "Loppuasiakkaan viite laskulle" at bounding box center [405, 467] width 123 height 14
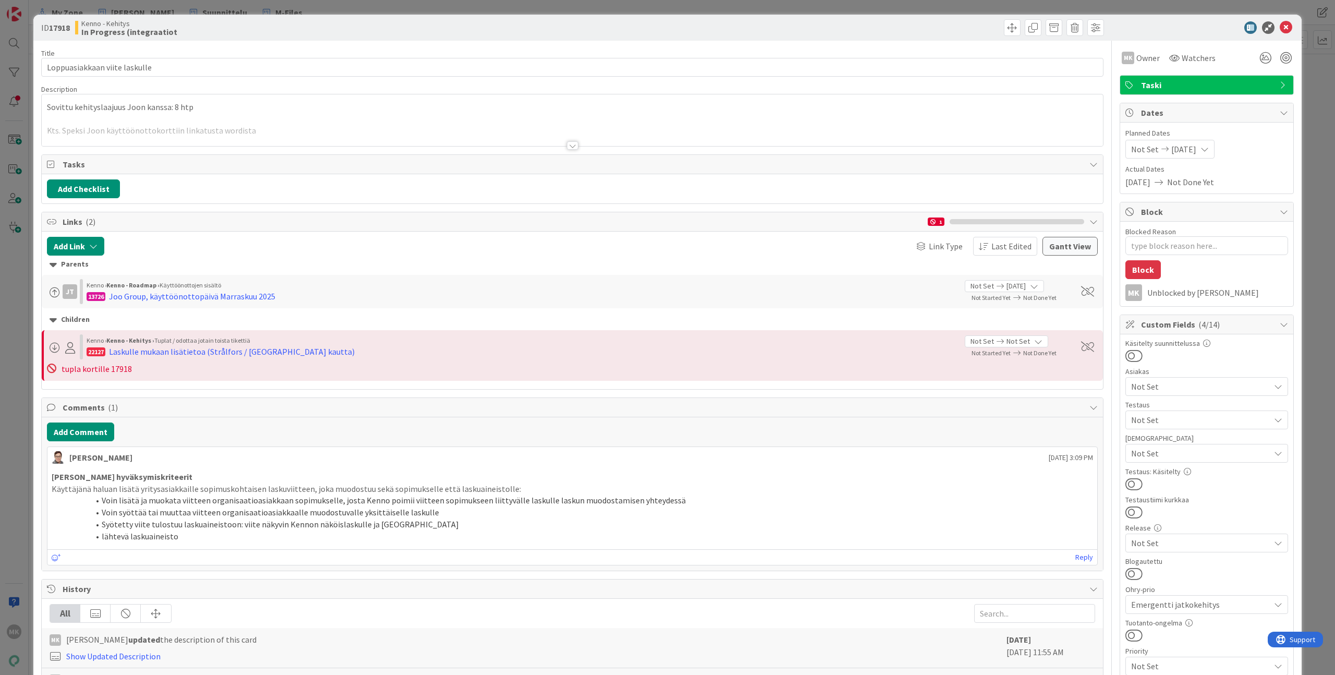
click at [575, 146] on div at bounding box center [572, 140] width 1062 height 11
click at [567, 145] on div at bounding box center [572, 145] width 11 height 8
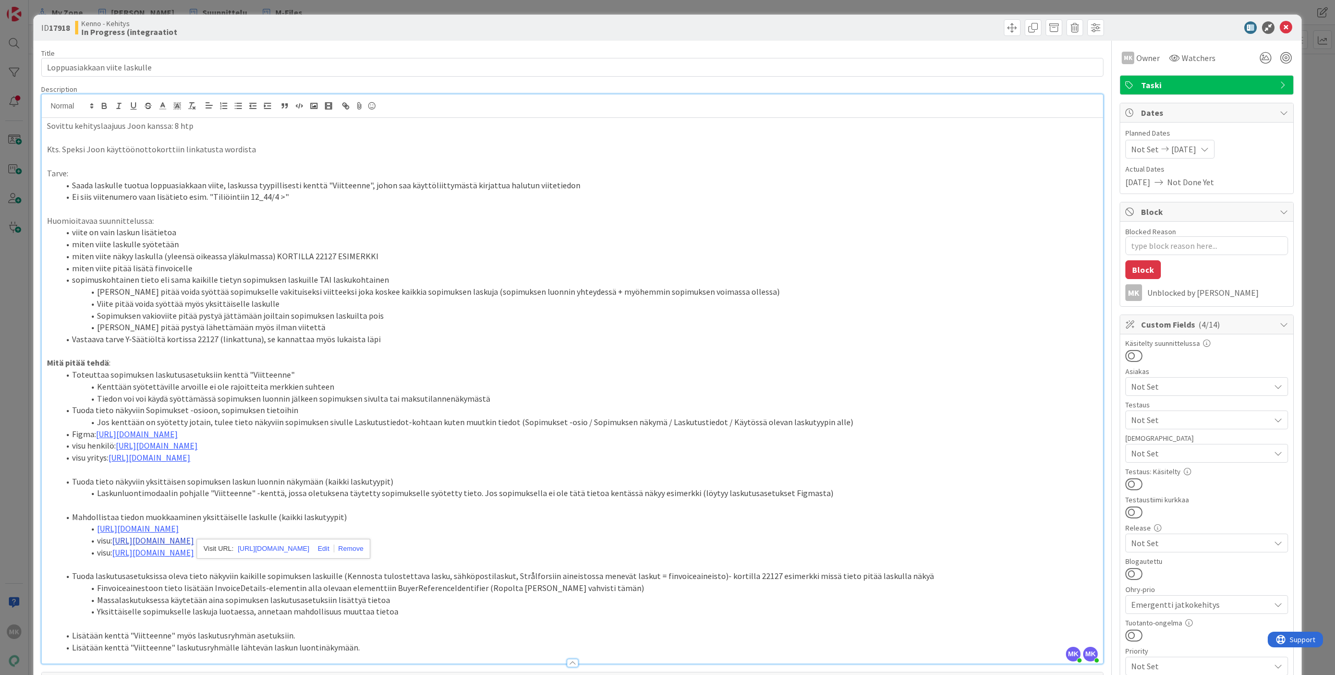
click at [178, 539] on link "https://www.figma.com/design/s06ePFuGvSFkRRSBp8p43G/Reskontra?node-id=26249-132…" at bounding box center [153, 540] width 82 height 10
click at [406, 37] on div "ID 17918 Kenno - Kehitys In Progress (integraatiot" at bounding box center [667, 28] width 1268 height 26
type textarea "x"
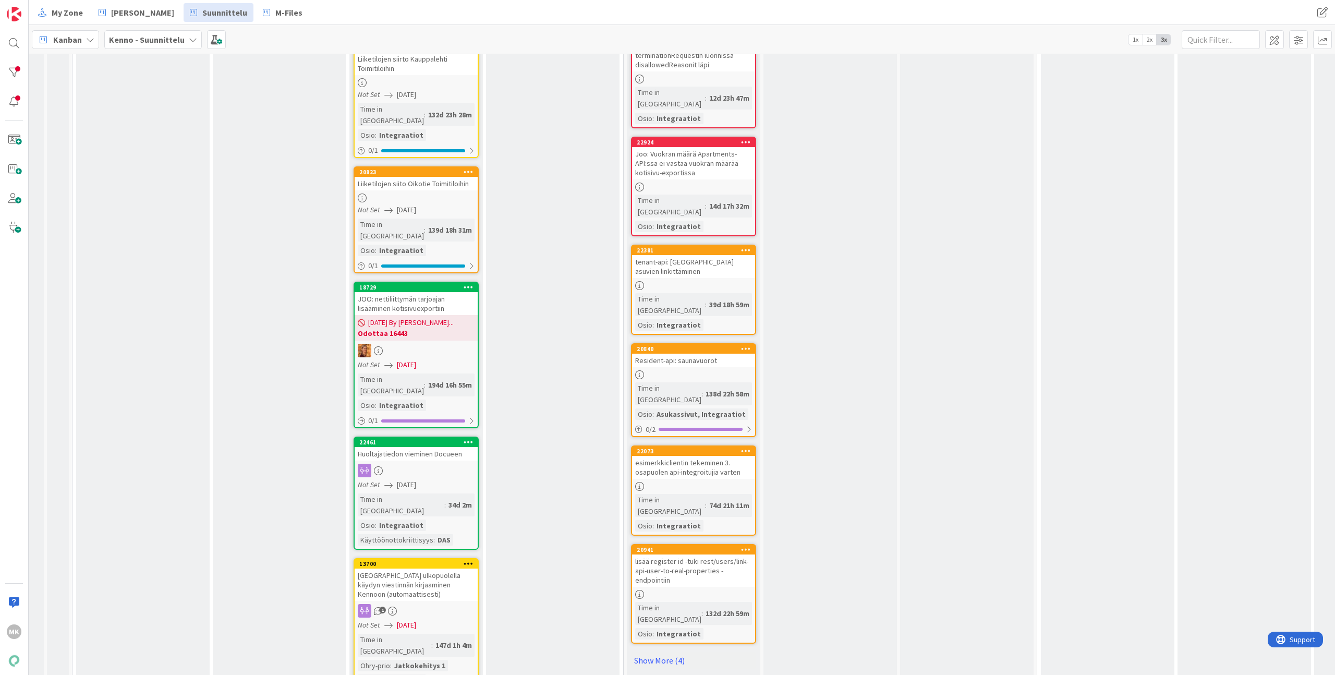
scroll to position [614, 60]
